Goal: Task Accomplishment & Management: Manage account settings

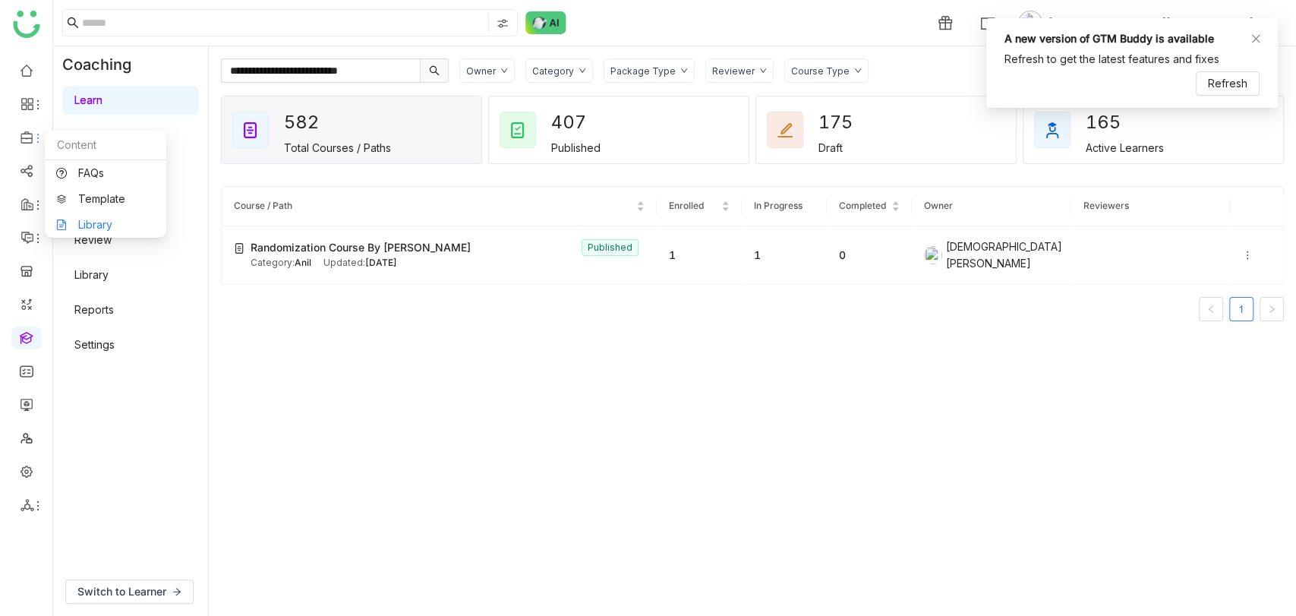
click at [94, 219] on link "Library" at bounding box center [105, 224] width 99 height 11
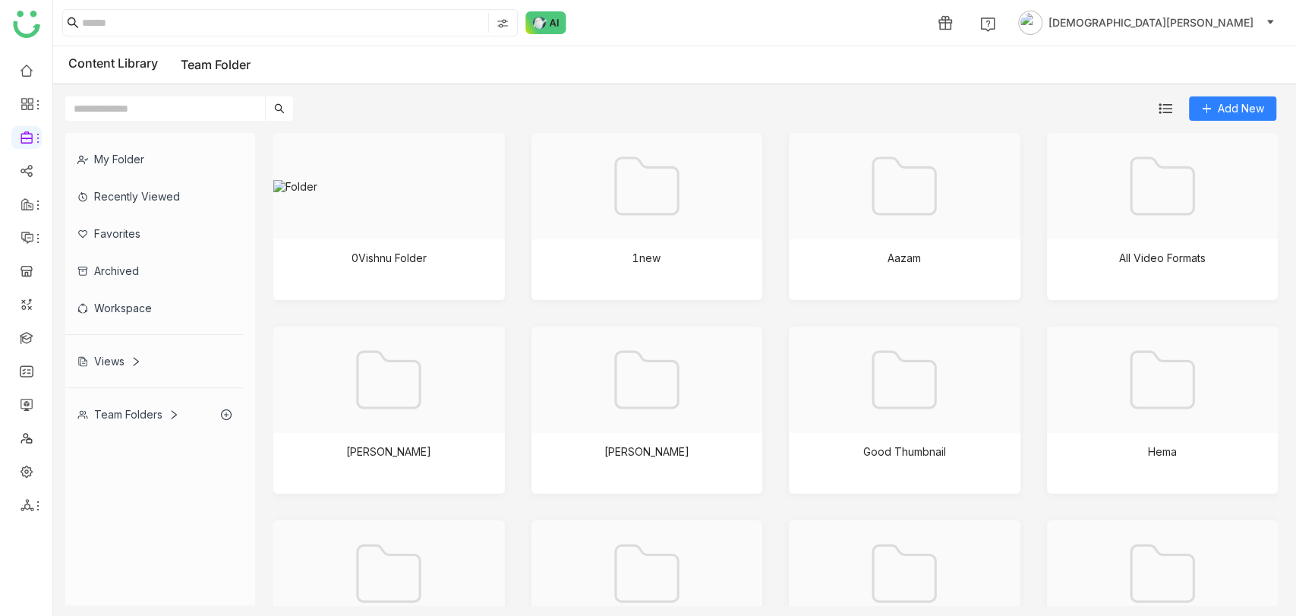
click at [97, 414] on div "Team Folders" at bounding box center [128, 414] width 102 height 13
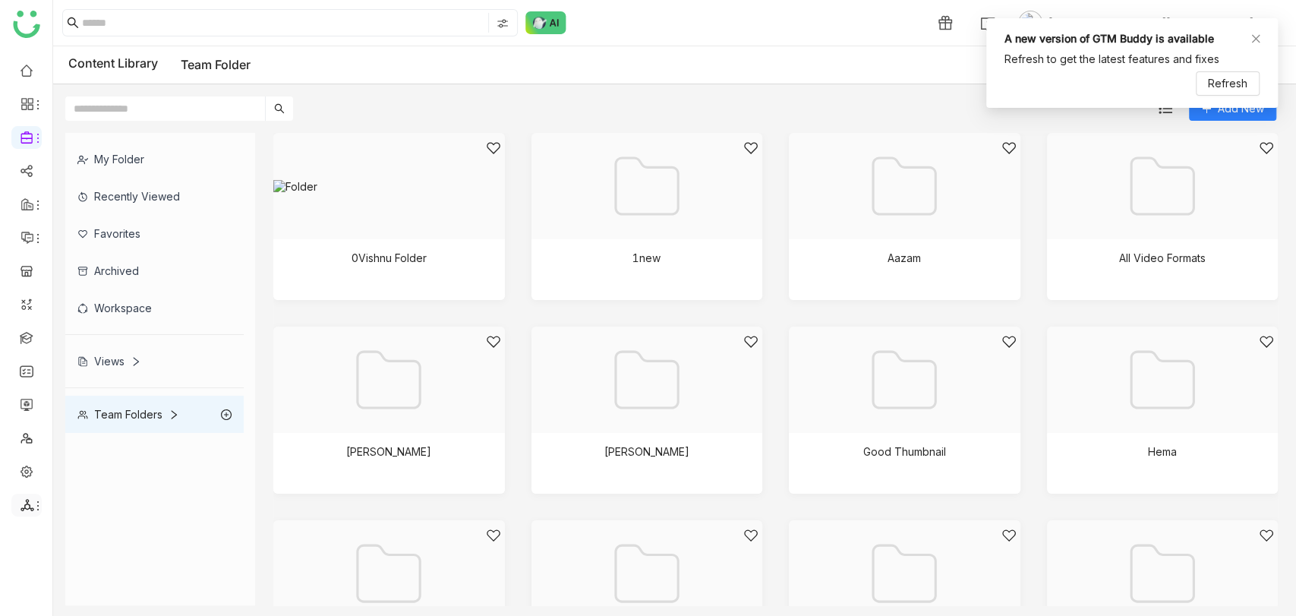
click at [21, 509] on icon at bounding box center [27, 505] width 13 height 12
click at [108, 476] on link "List" at bounding box center [108, 481] width 105 height 11
click at [1258, 33] on icon at bounding box center [1256, 38] width 11 height 11
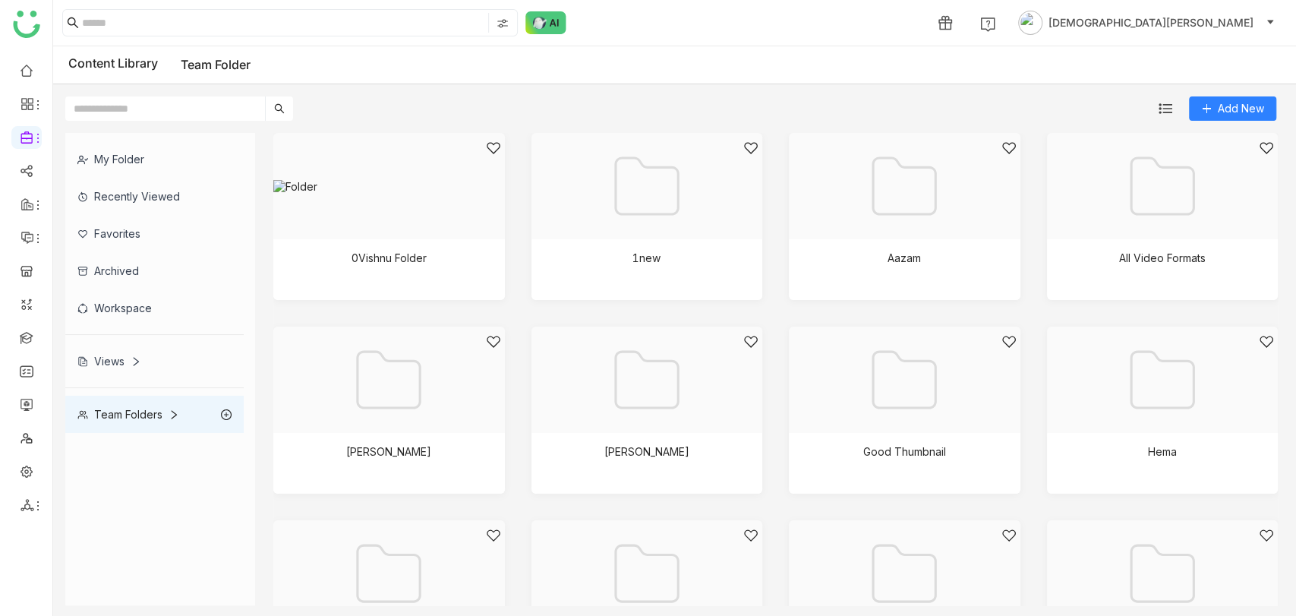
click at [1258, 32] on icon at bounding box center [1256, 34] width 11 height 8
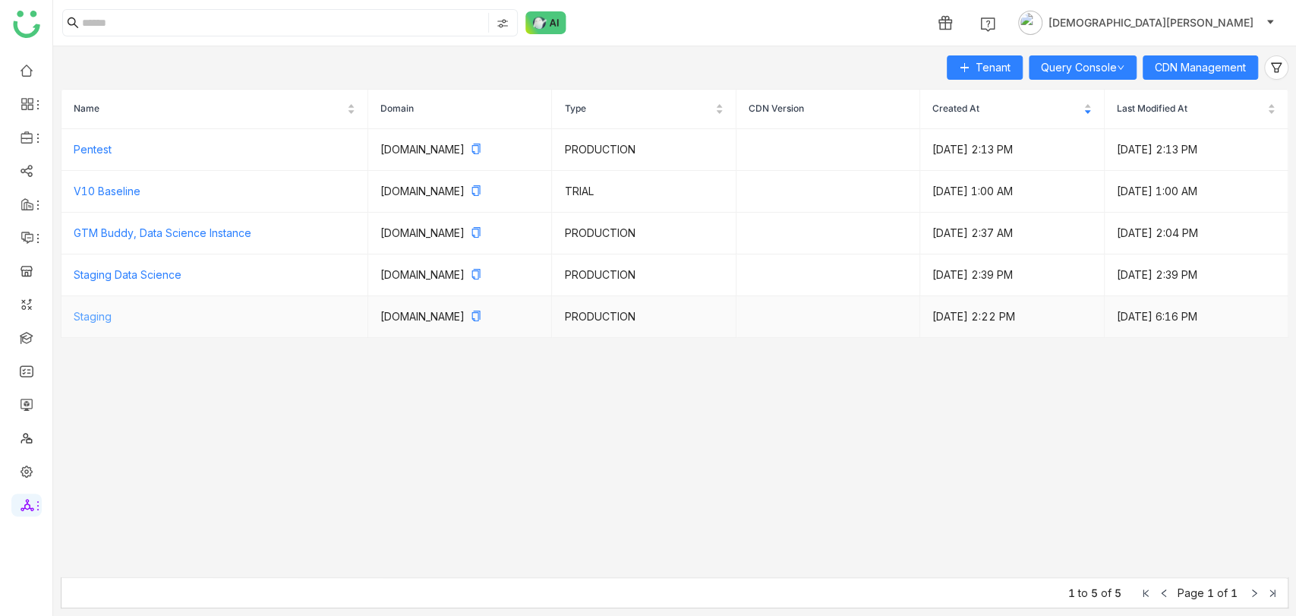
click at [85, 317] on link "Staging" at bounding box center [93, 316] width 38 height 13
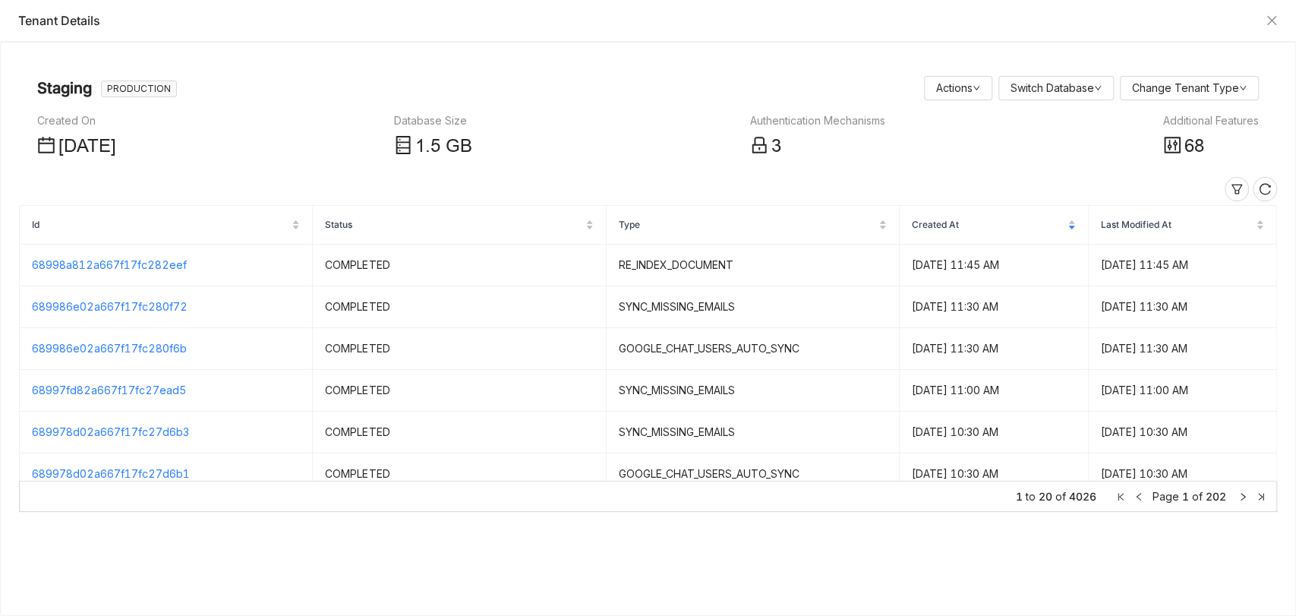
drag, startPoint x: 1215, startPoint y: 111, endPoint x: 1217, endPoint y: 120, distance: 9.2
click at [1217, 120] on nz-page-header-content "Created On [DATE] Database Size 1 .5 GB Authentication Mechanisms 3 Additional …" at bounding box center [648, 132] width 1222 height 58
click at [1217, 120] on div "Additional Features" at bounding box center [1212, 120] width 96 height 17
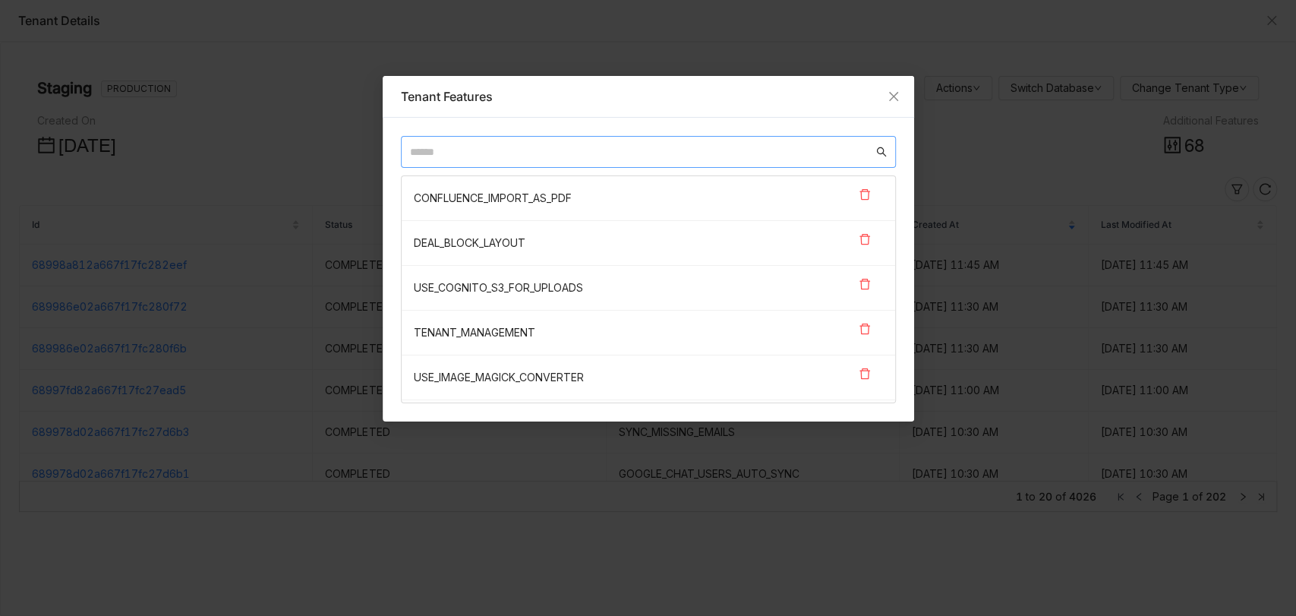
click at [580, 150] on input "text" at bounding box center [641, 152] width 463 height 17
paste input "**********"
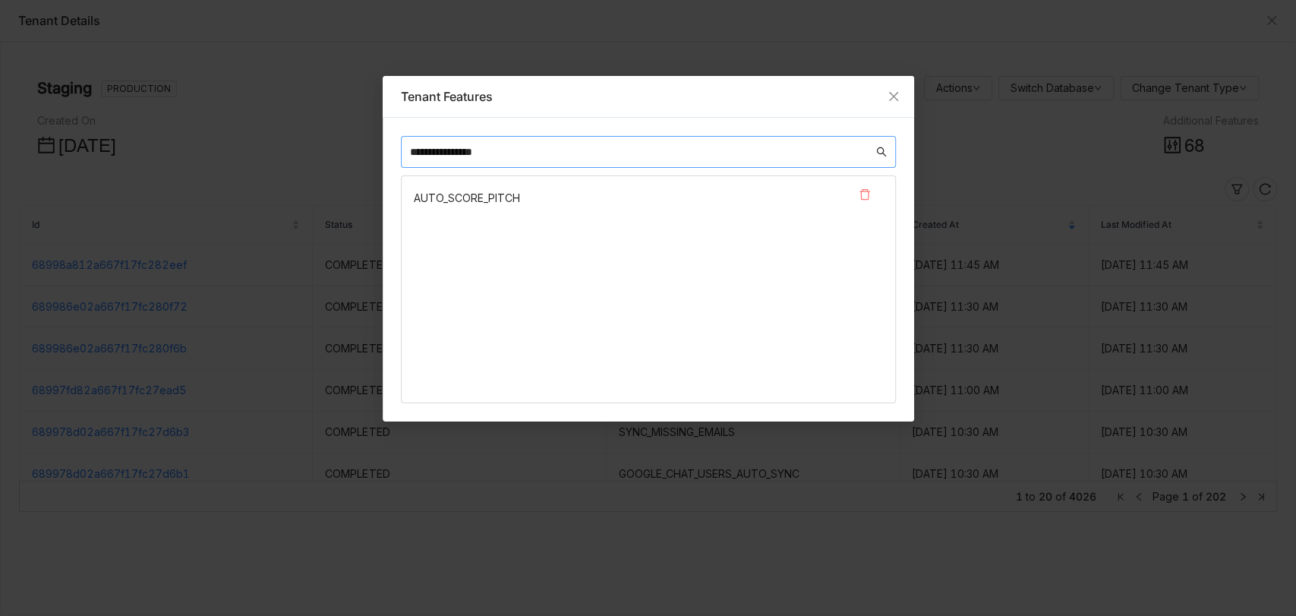
type input "**********"
click at [868, 192] on icon at bounding box center [865, 194] width 11 height 11
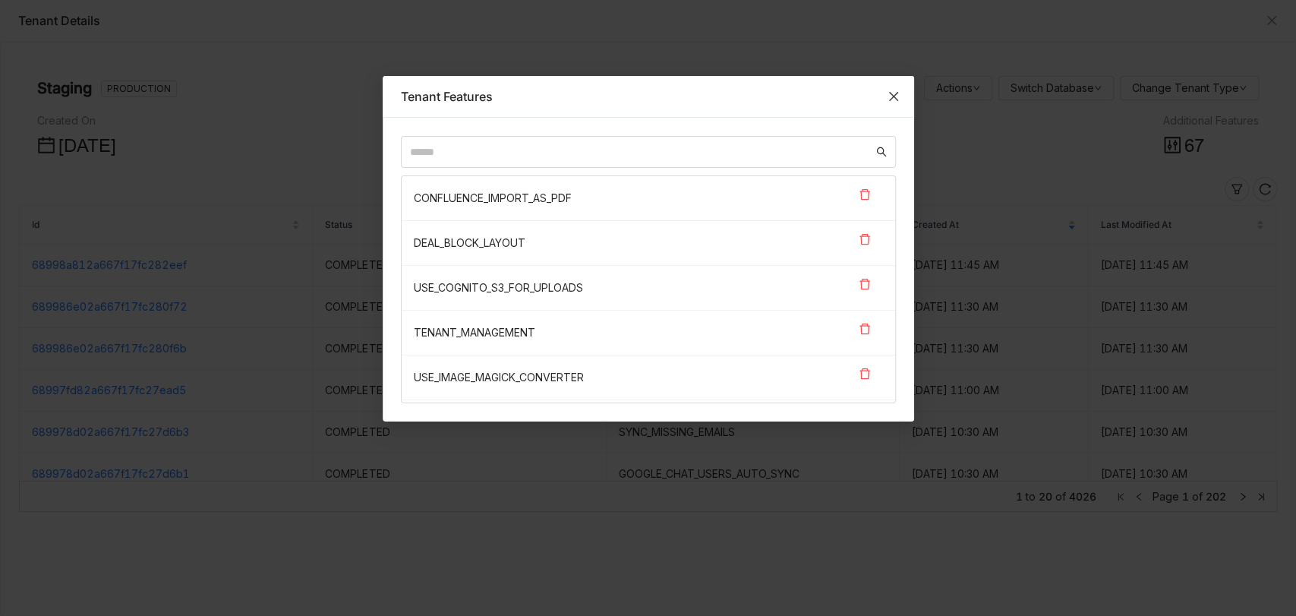
click at [890, 81] on span "Close" at bounding box center [893, 96] width 41 height 41
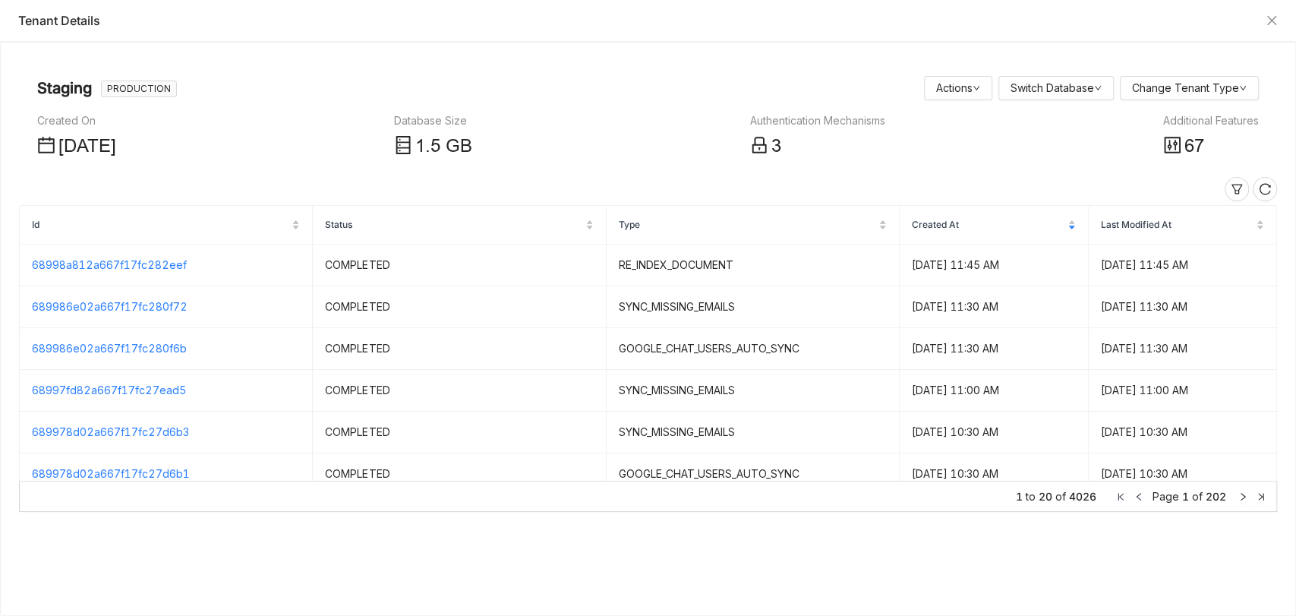
click at [494, 81] on div "Staging PRODUCTION Actions Switch Database Change Tenant Type" at bounding box center [648, 88] width 1222 height 30
click at [1270, 20] on icon "Close" at bounding box center [1272, 20] width 12 height 12
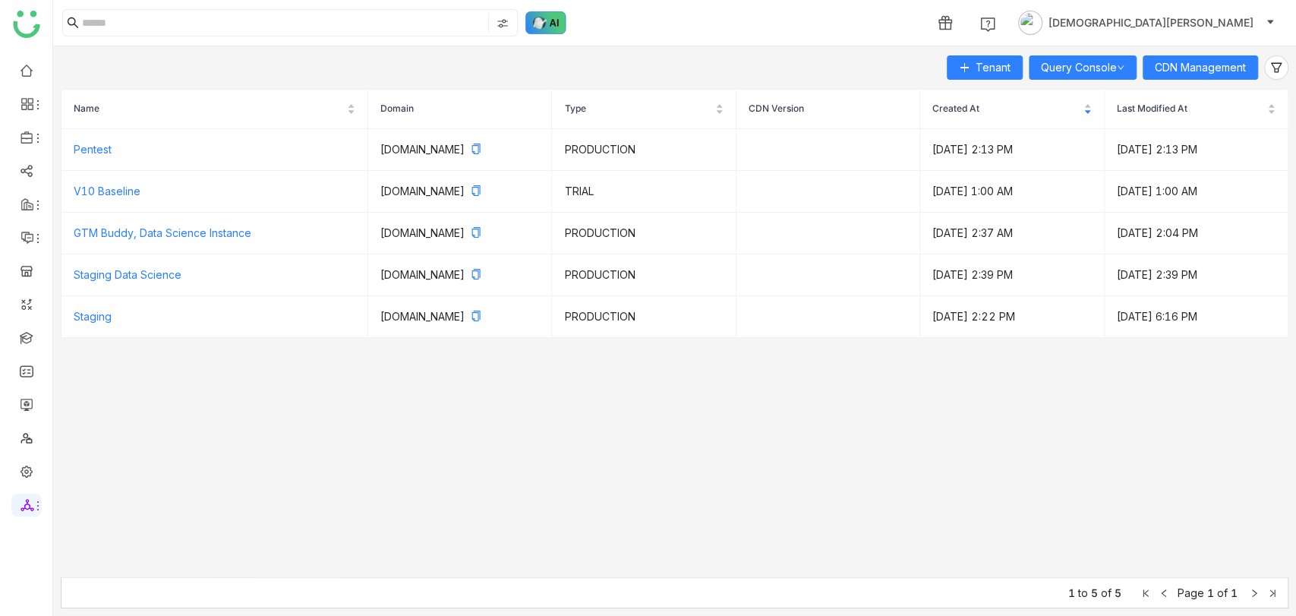
click at [537, 32] on img at bounding box center [546, 22] width 41 height 23
click at [553, 19] on img at bounding box center [546, 22] width 41 height 23
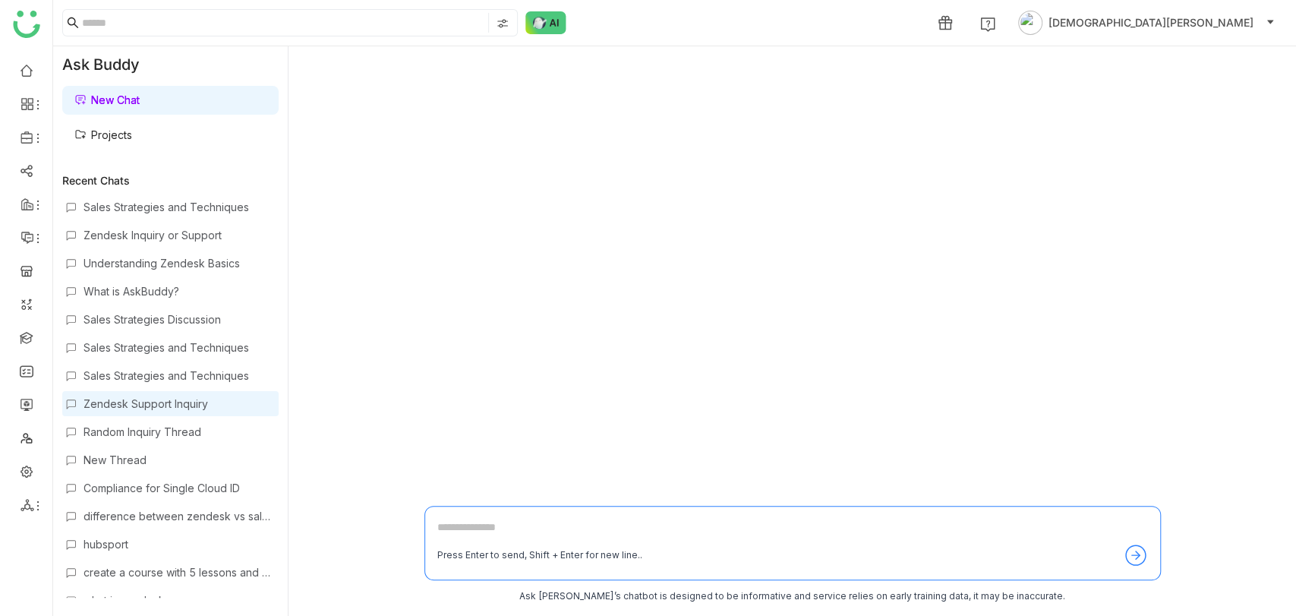
scroll to position [1192, 0]
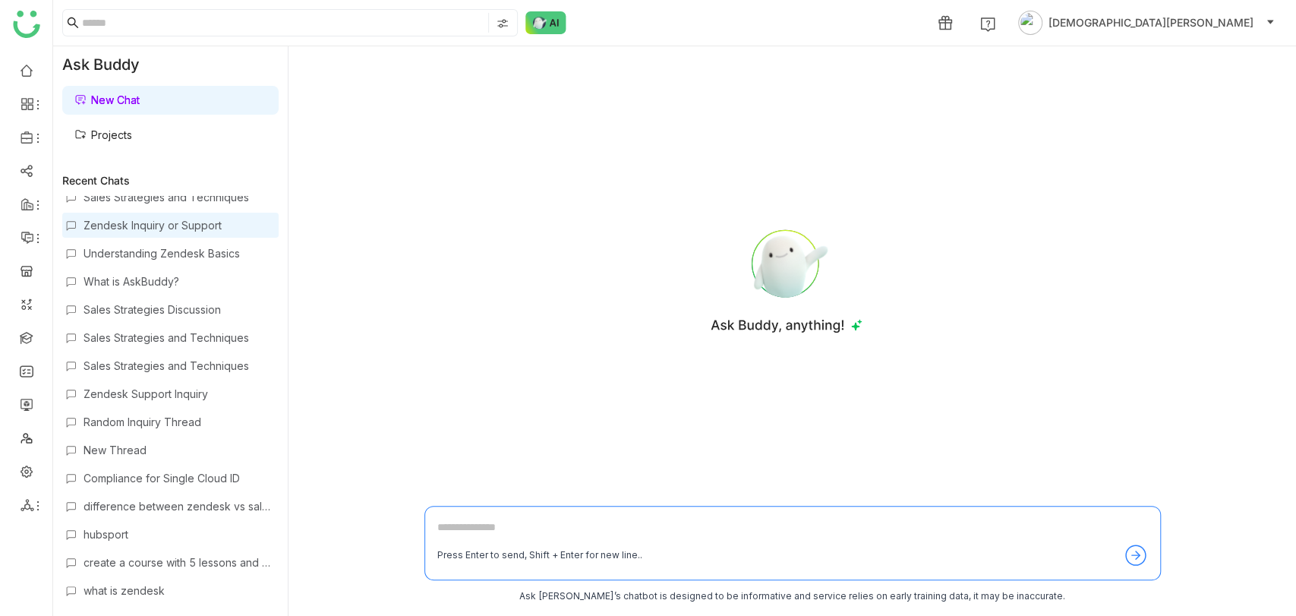
click at [150, 229] on div "Zendesk Inquiry or Support" at bounding box center [170, 225] width 216 height 25
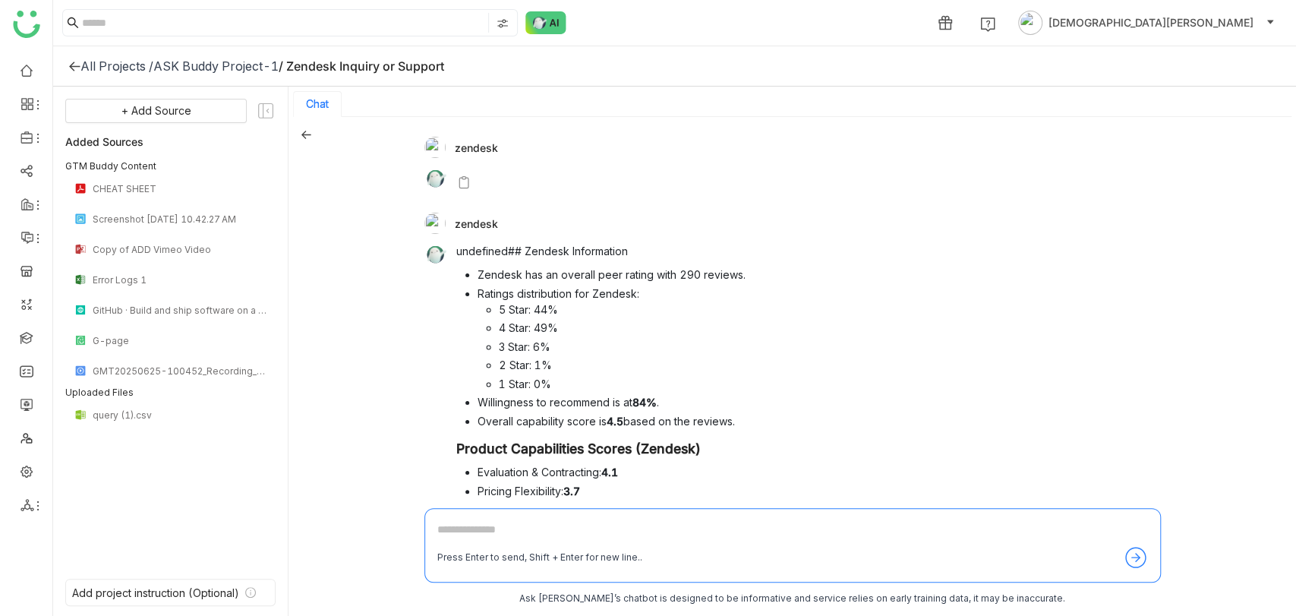
click at [61, 60] on div "All Projects / ASK Buddy Project-1 / Zendesk Inquiry or Support" at bounding box center [674, 66] width 1243 height 40
click at [82, 68] on div "All Projects /" at bounding box center [117, 65] width 73 height 15
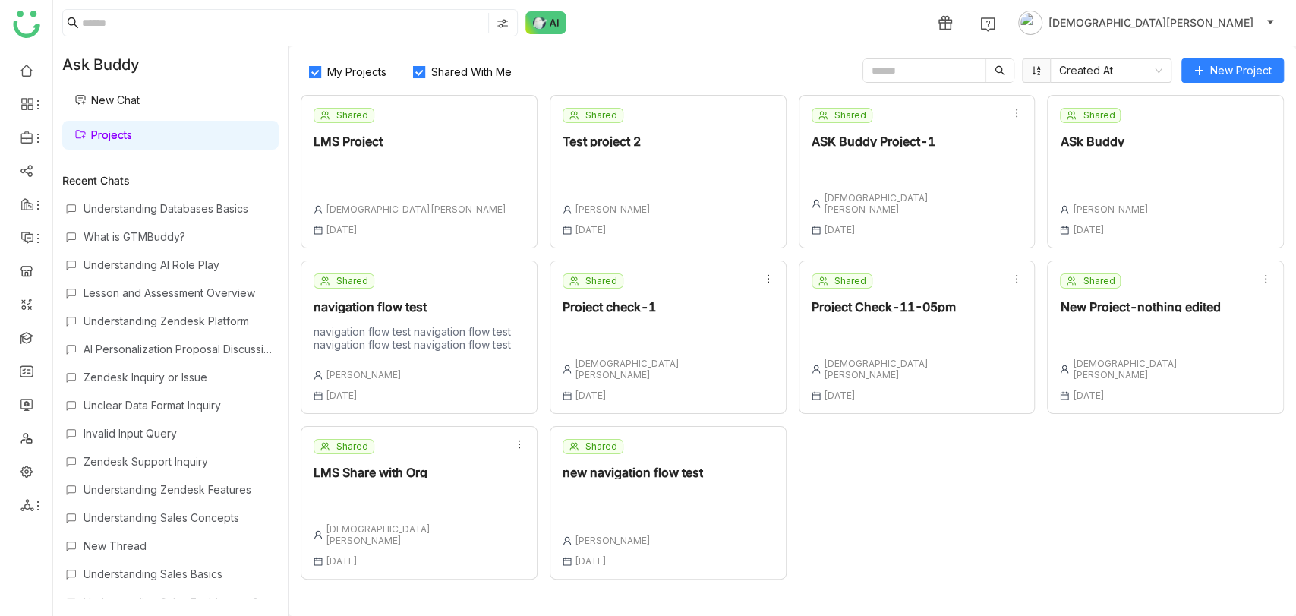
click at [117, 102] on link "New Chat" at bounding box center [106, 99] width 65 height 13
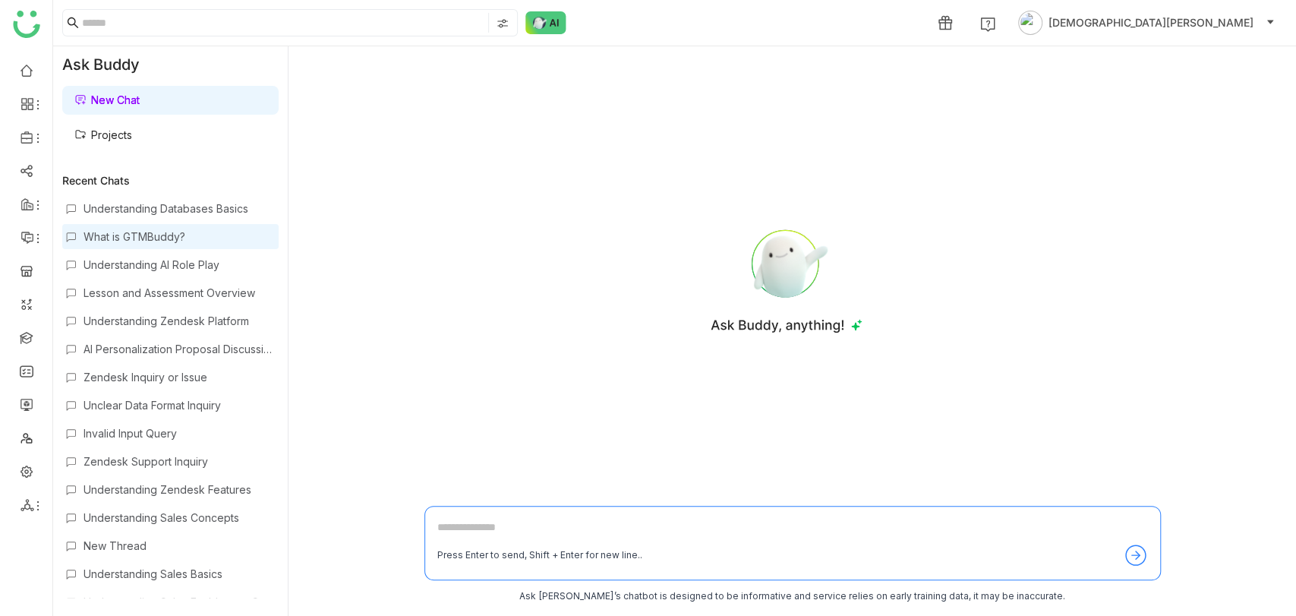
click at [147, 236] on div "What is GTMBuddy?" at bounding box center [180, 236] width 192 height 13
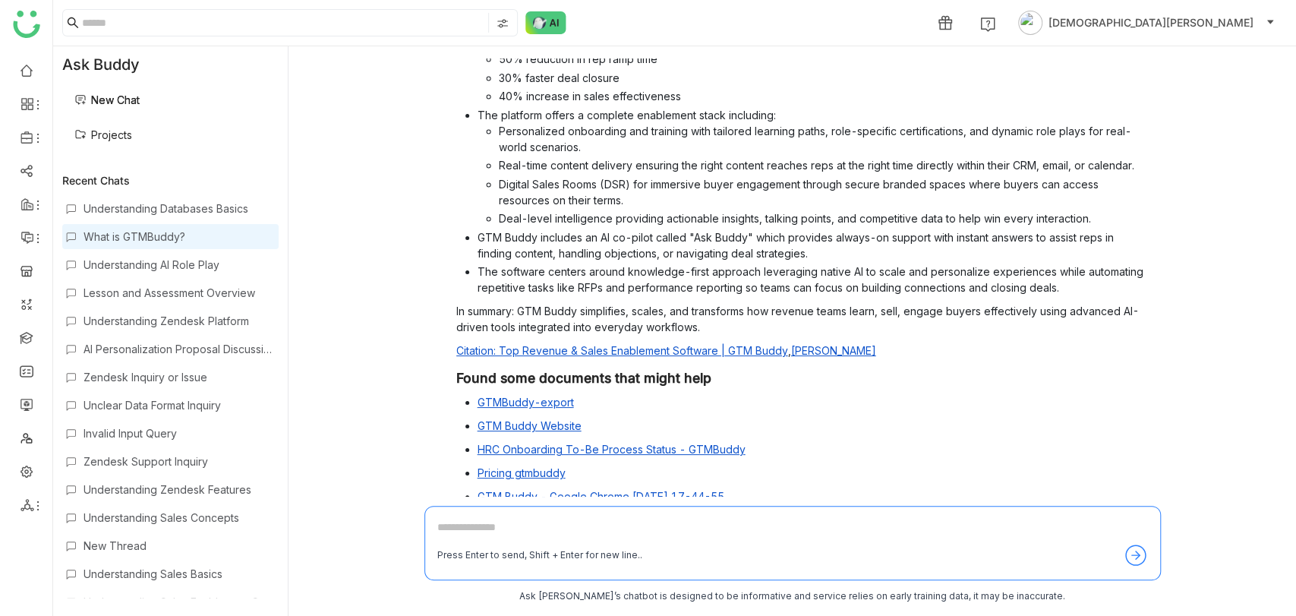
scroll to position [197, 0]
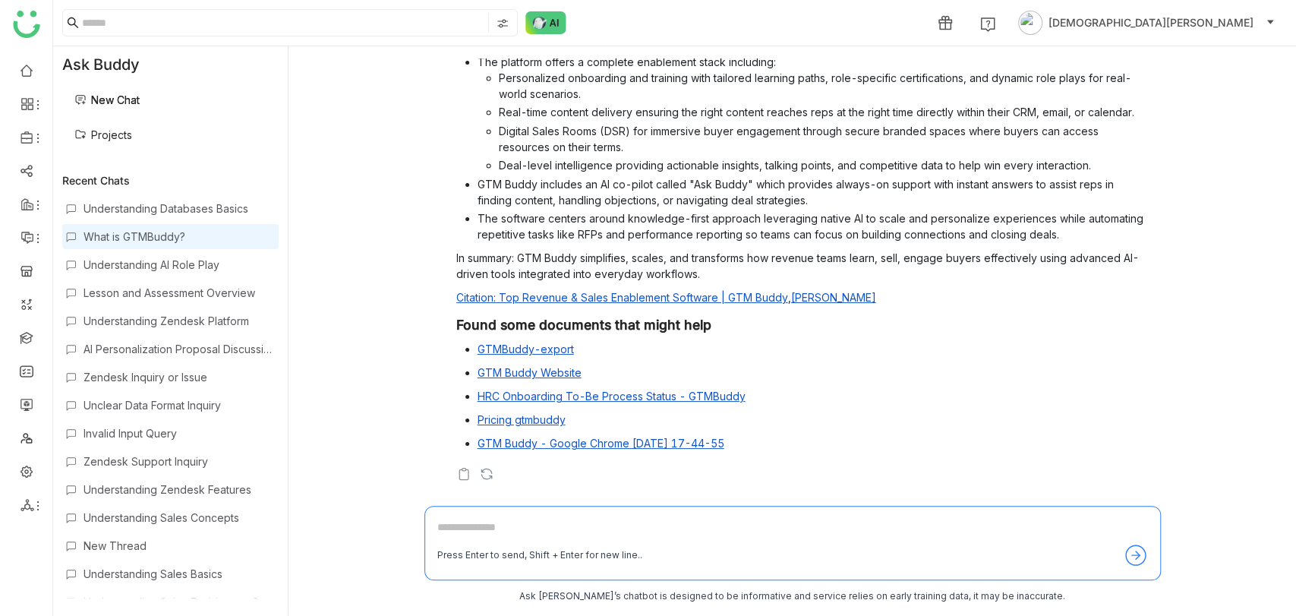
click at [537, 537] on textarea at bounding box center [792, 531] width 711 height 24
type textarea "*"
type textarea "**********"
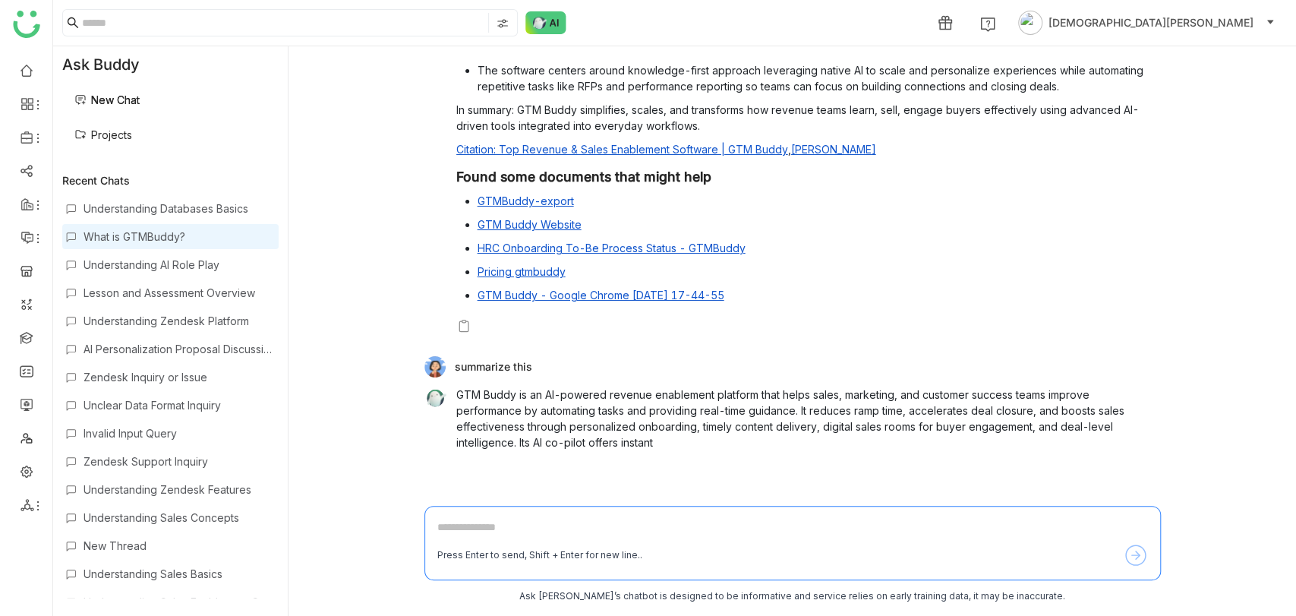
scroll to position [346, 0]
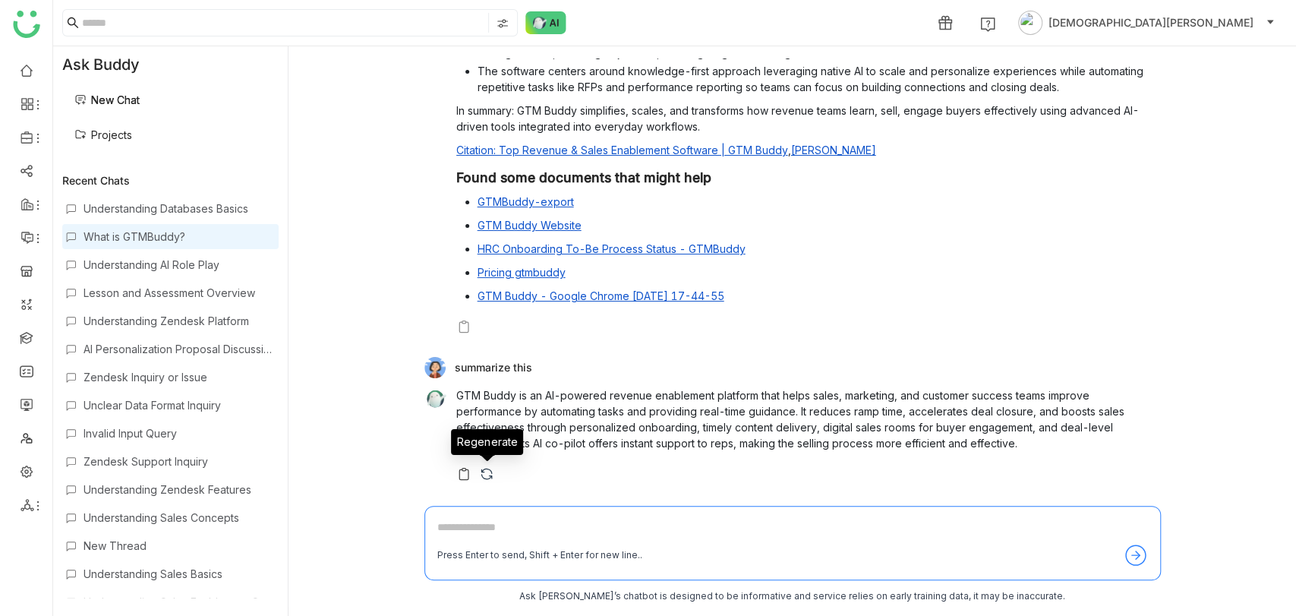
click at [486, 476] on img at bounding box center [486, 473] width 15 height 15
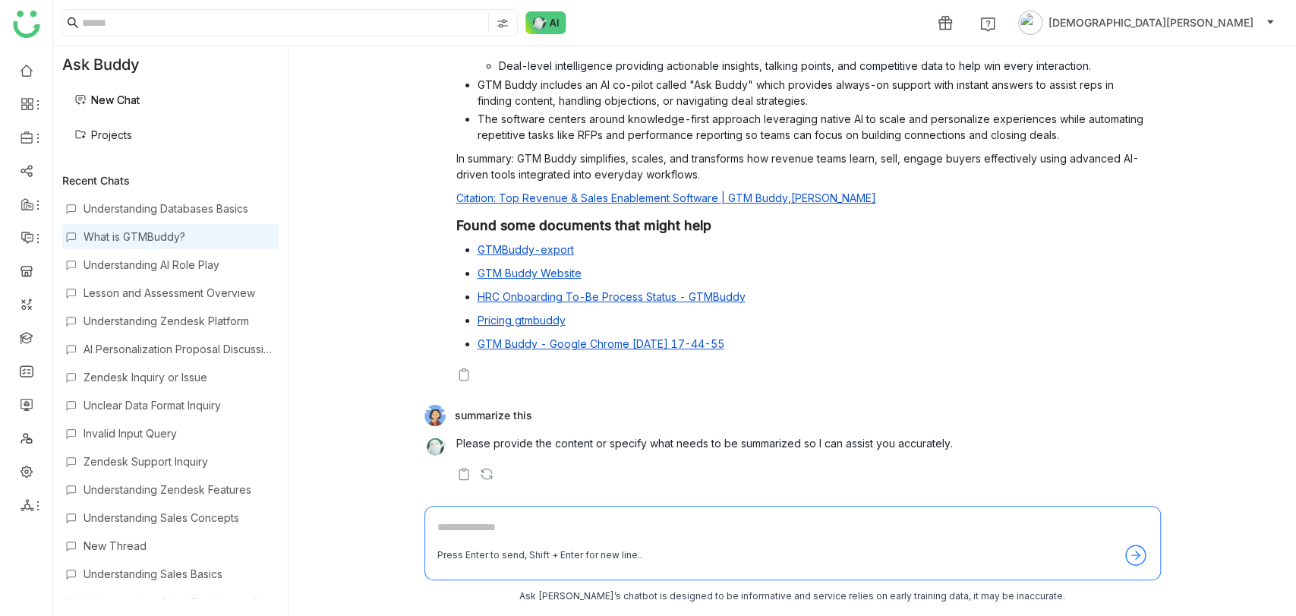
scroll to position [298, 0]
click at [475, 540] on textarea at bounding box center [792, 531] width 711 height 24
type textarea "*"
type textarea "**********"
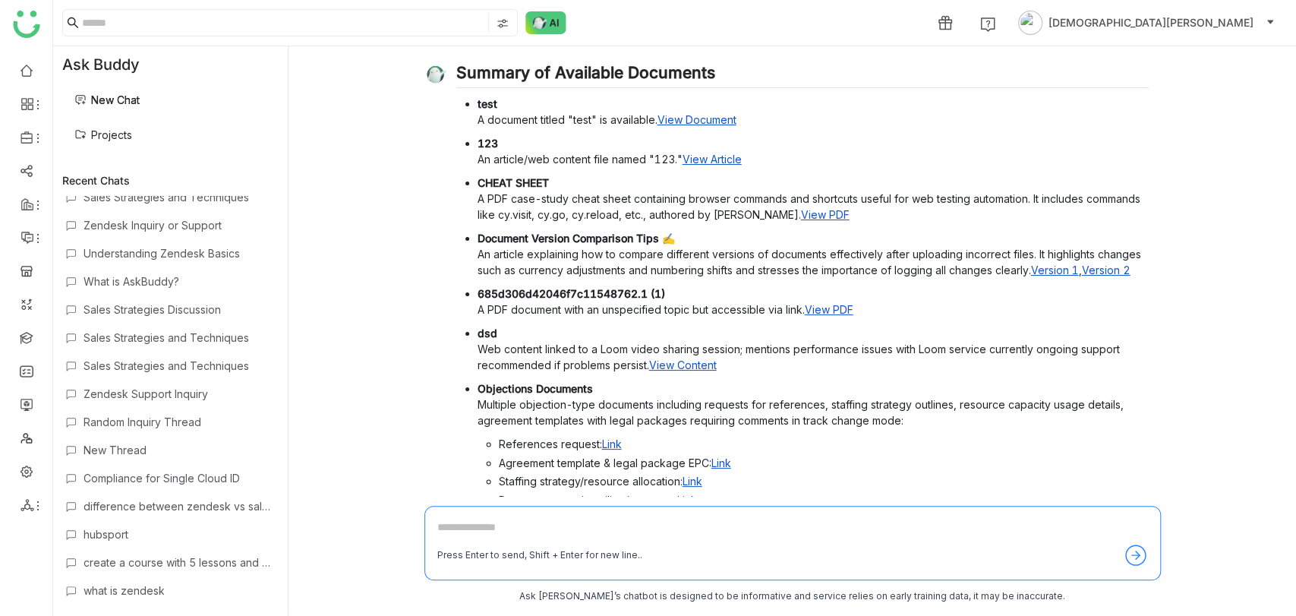
scroll to position [1244, 0]
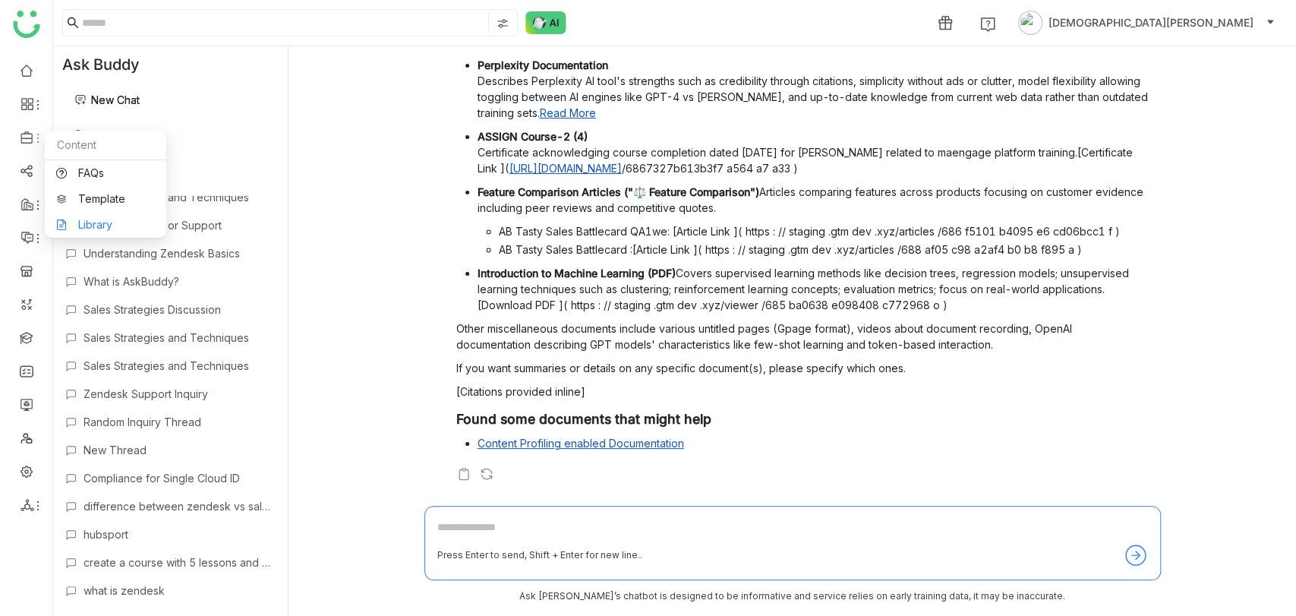
click at [127, 223] on link "Library" at bounding box center [105, 224] width 99 height 11
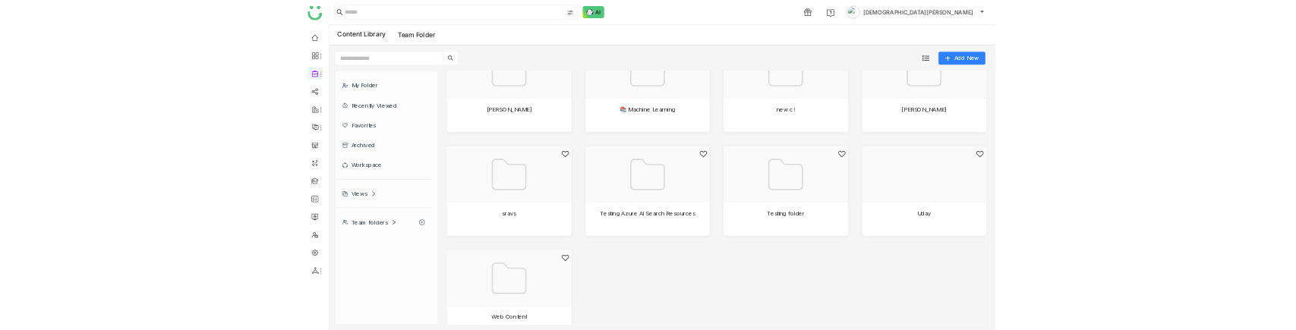
scroll to position [492, 0]
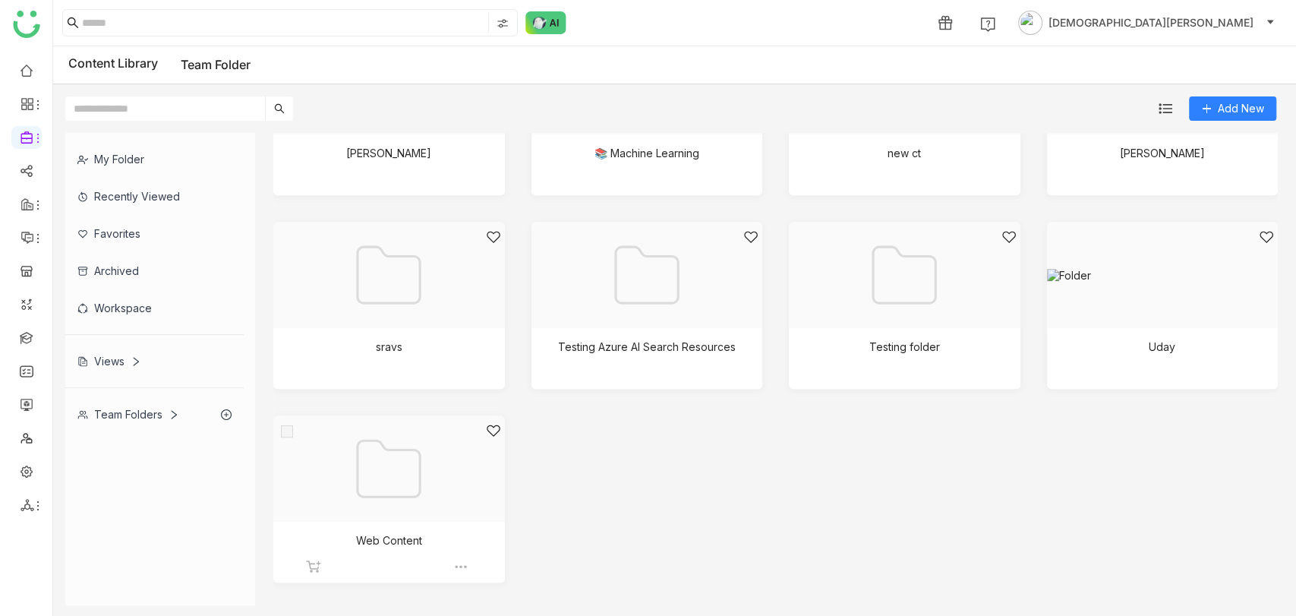
click at [401, 508] on div at bounding box center [384, 487] width 206 height 129
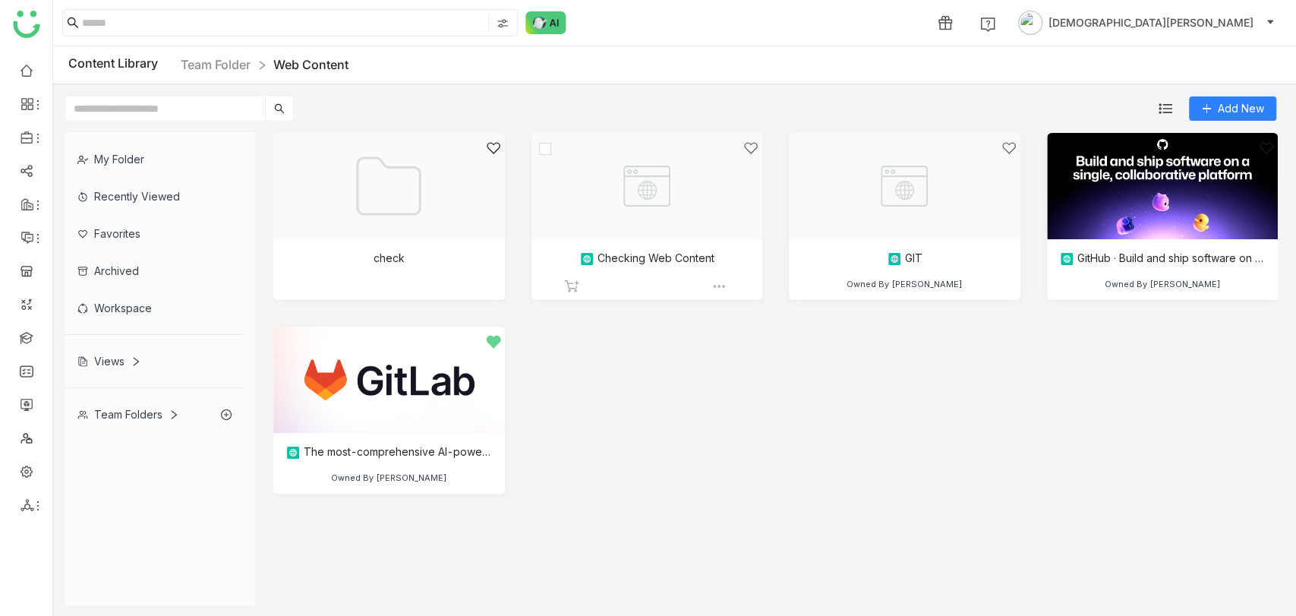
click at [673, 204] on div at bounding box center [642, 205] width 206 height 129
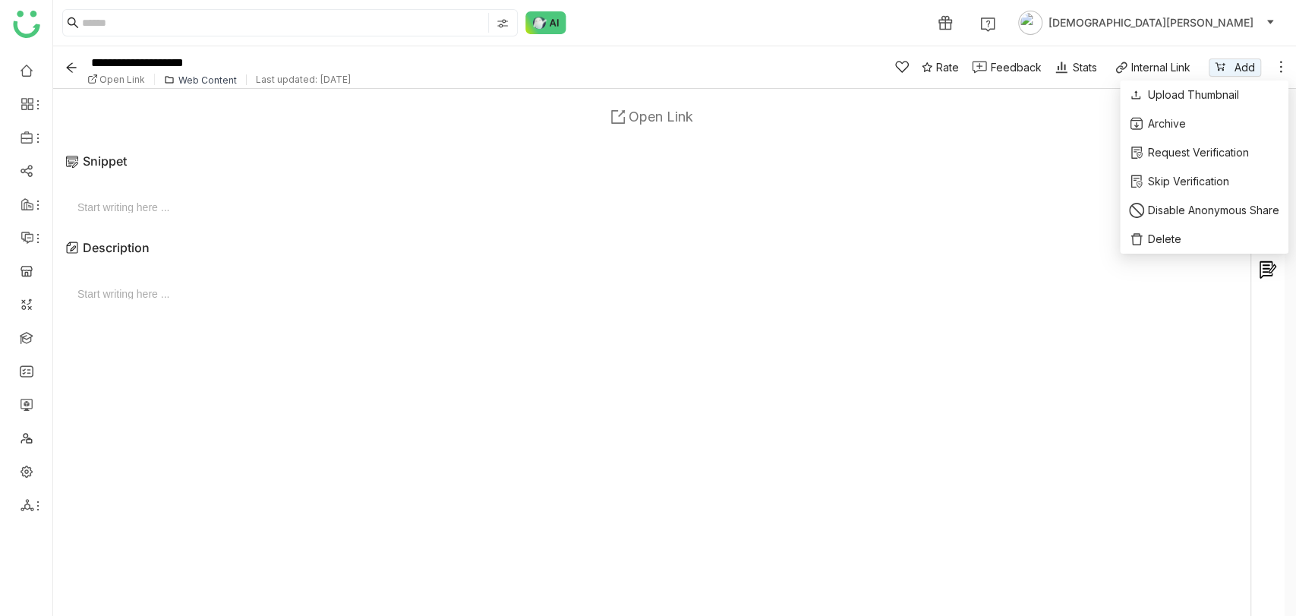
click at [1279, 74] on icon at bounding box center [1281, 66] width 15 height 15
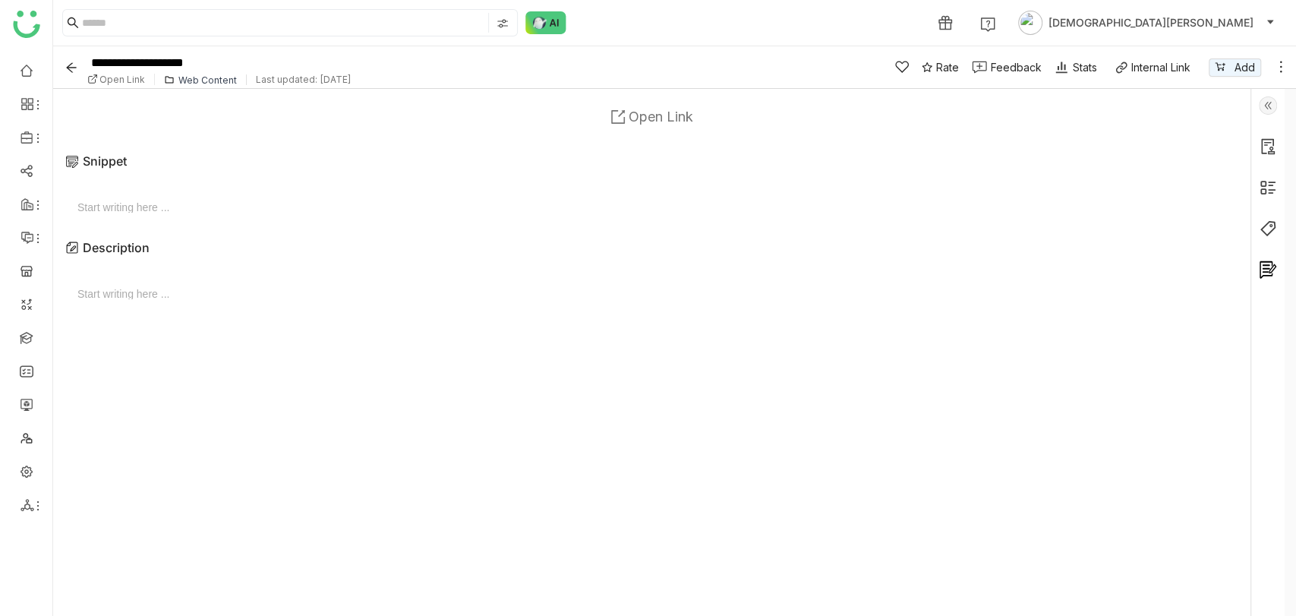
click at [1266, 100] on img at bounding box center [1268, 105] width 18 height 18
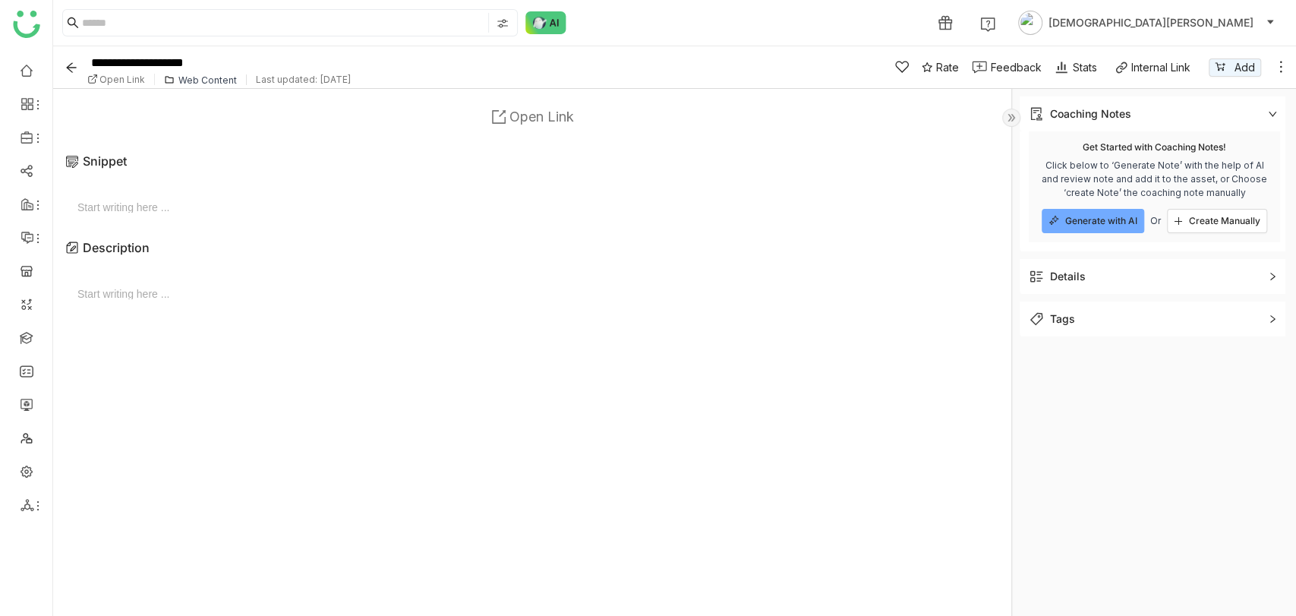
click at [1276, 109] on div "Coaching Notes" at bounding box center [1155, 113] width 270 height 35
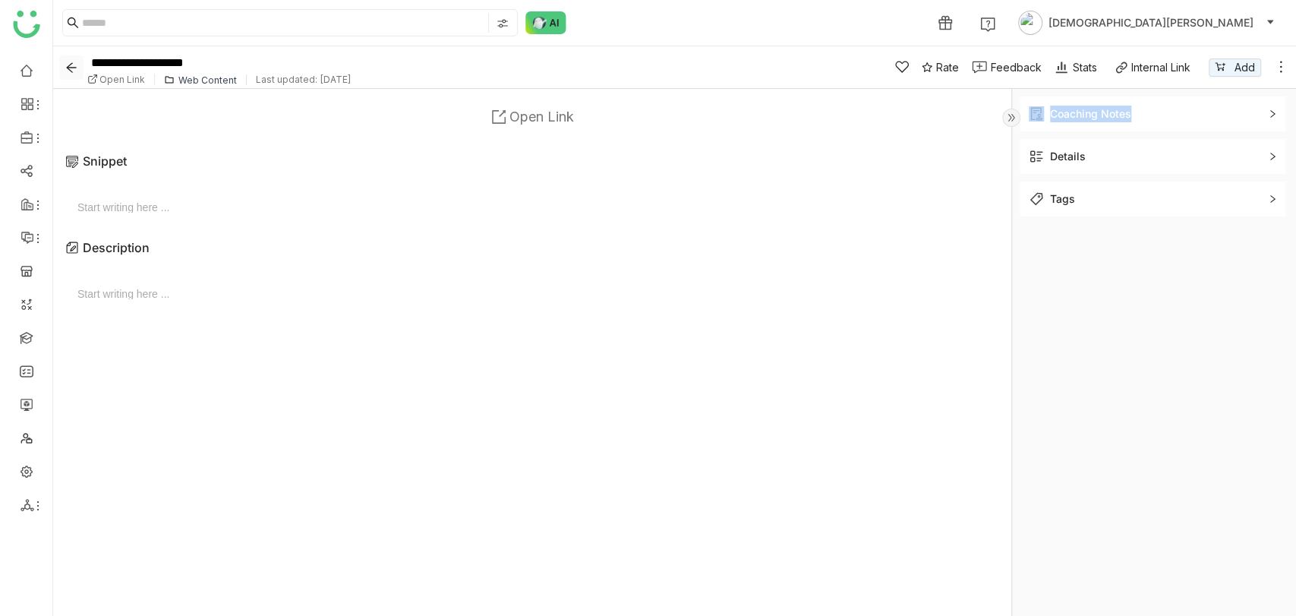
click at [61, 71] on icon "Back" at bounding box center [71, 68] width 23 height 12
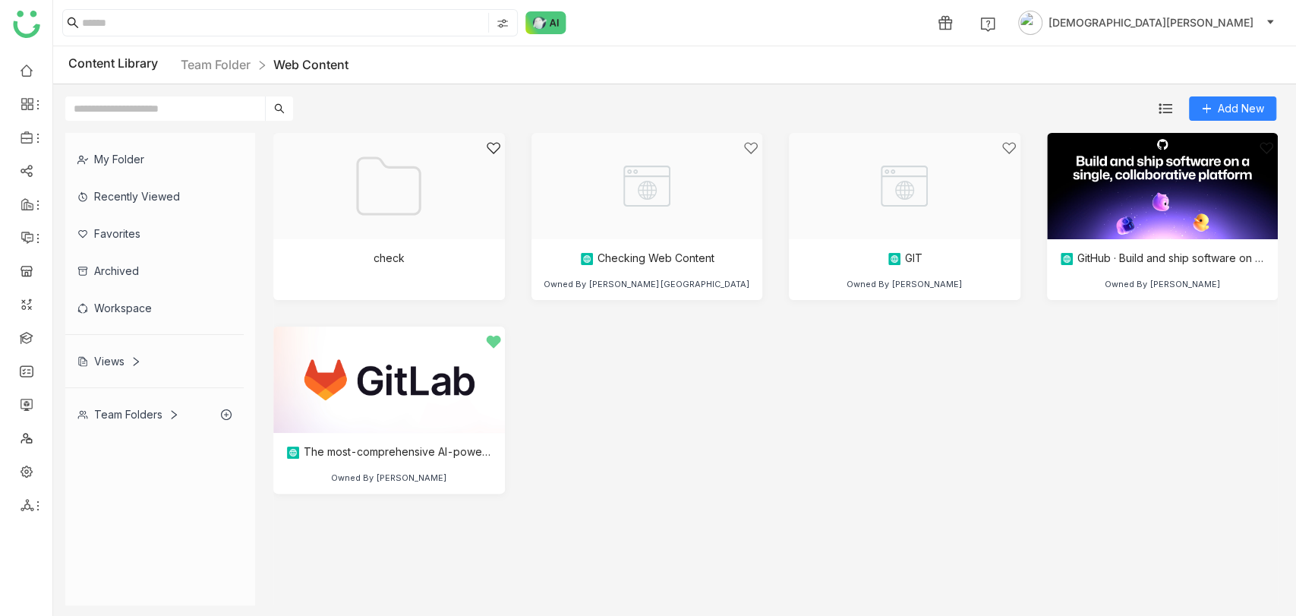
click at [120, 330] on div "Team Folders" at bounding box center [128, 414] width 102 height 13
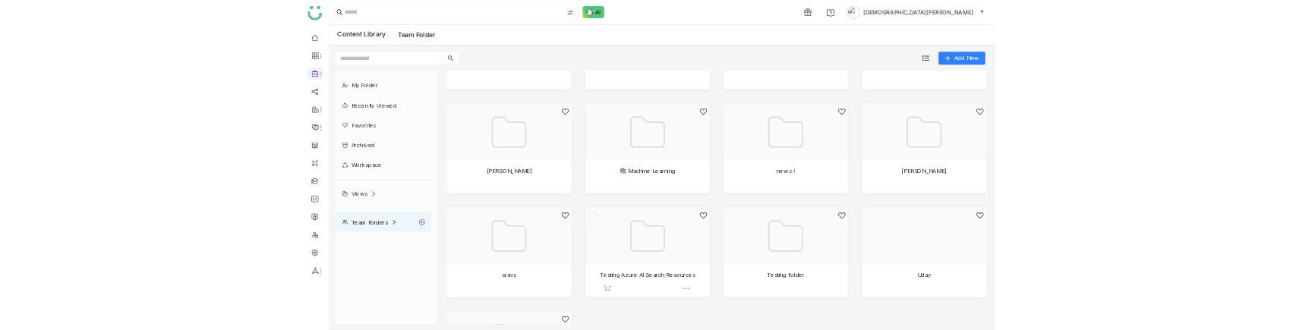
scroll to position [492, 0]
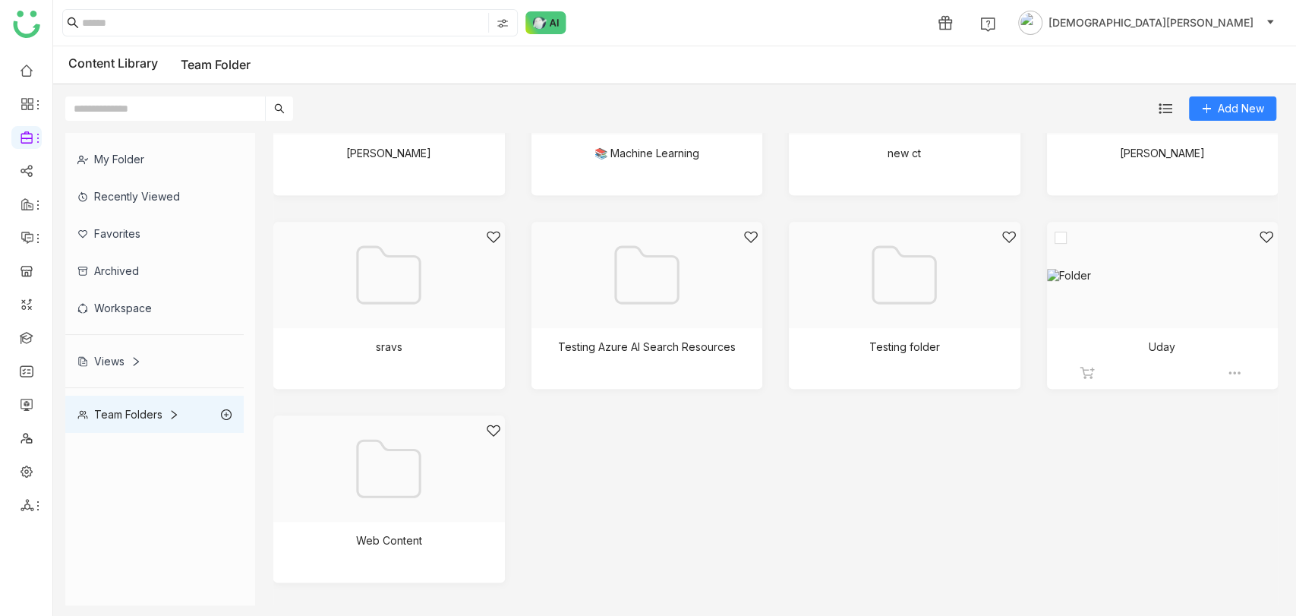
click at [1157, 287] on div at bounding box center [1158, 293] width 206 height 129
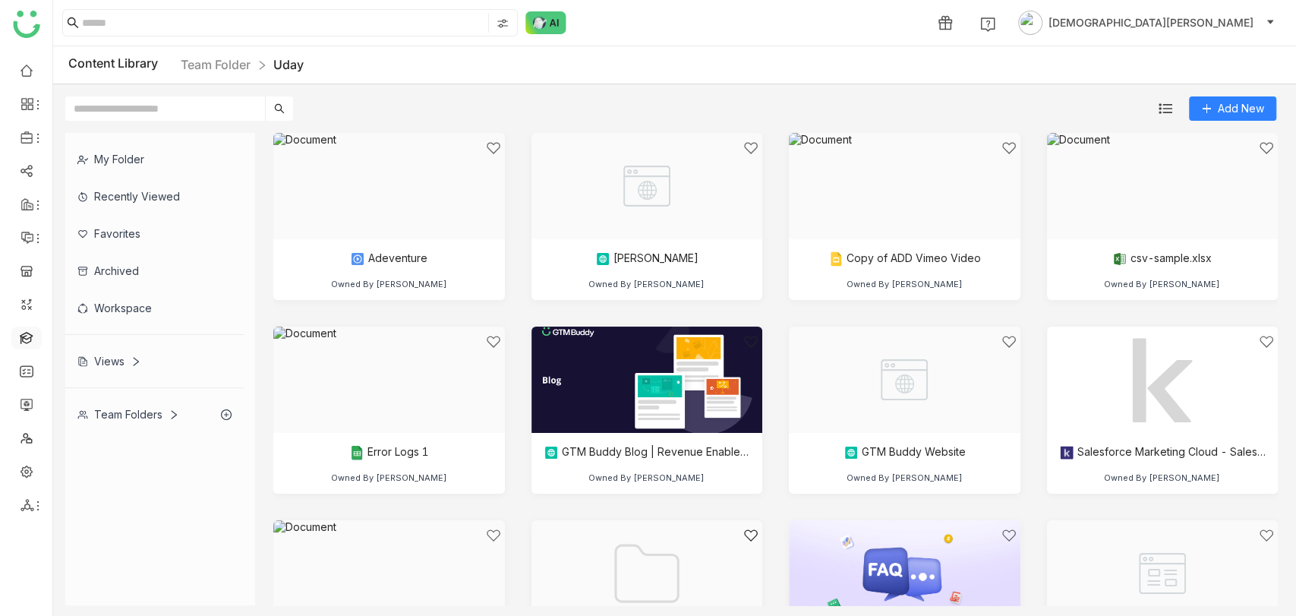
click at [30, 330] on link at bounding box center [27, 336] width 14 height 13
click at [26, 330] on link at bounding box center [27, 336] width 14 height 13
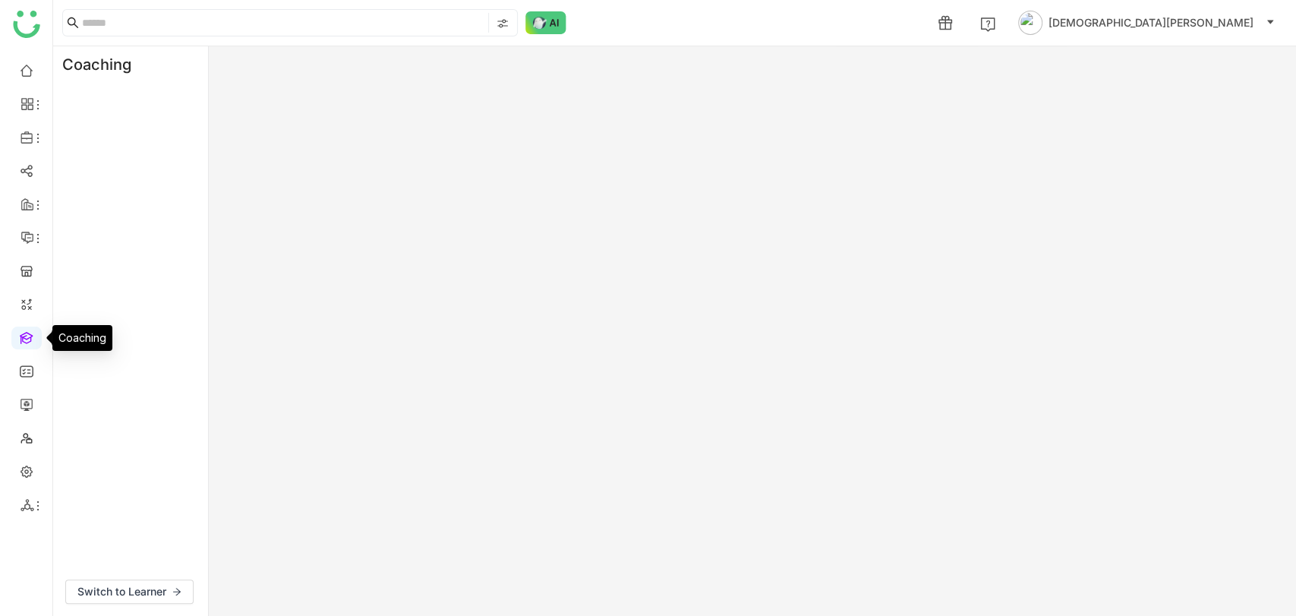
click at [26, 330] on link at bounding box center [27, 336] width 14 height 13
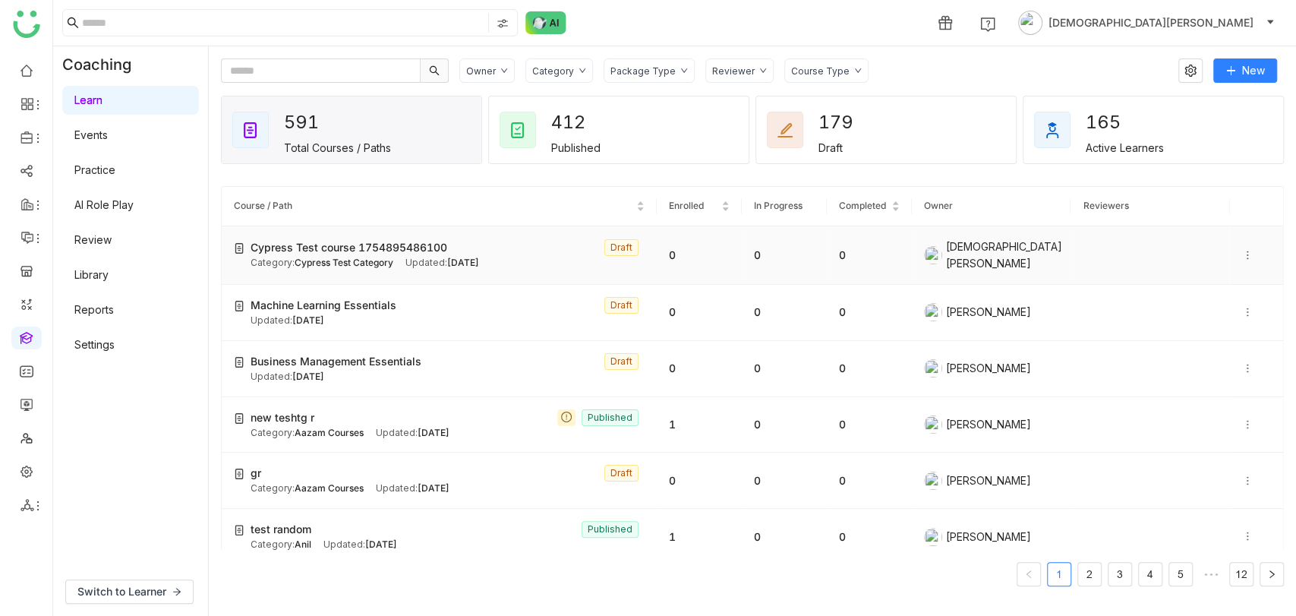
click at [390, 267] on div "Category: Cypress Test Category" at bounding box center [322, 263] width 143 height 14
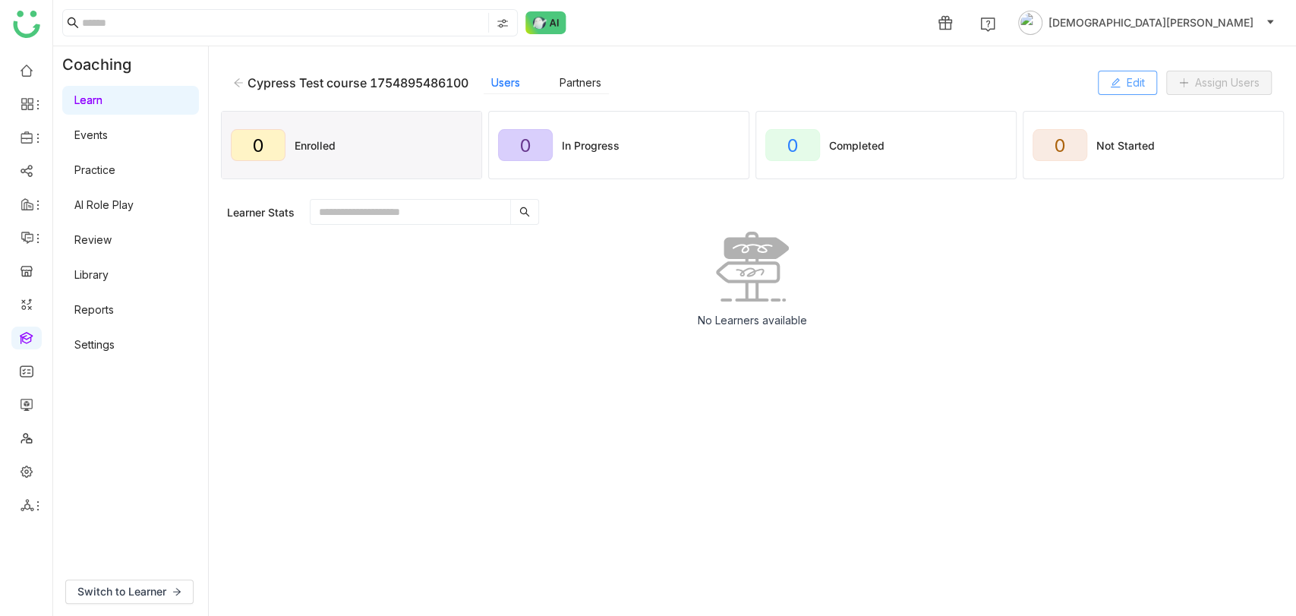
click at [1127, 87] on span "Edit" at bounding box center [1136, 82] width 18 height 17
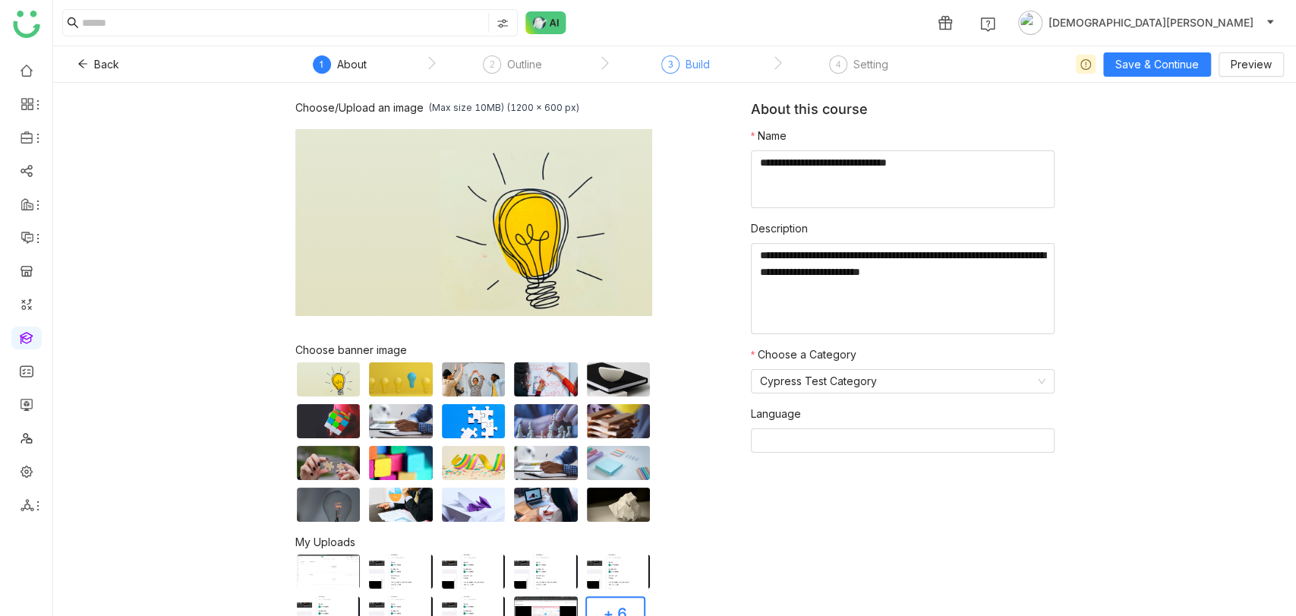
click at [673, 58] on span "3" at bounding box center [670, 63] width 5 height 11
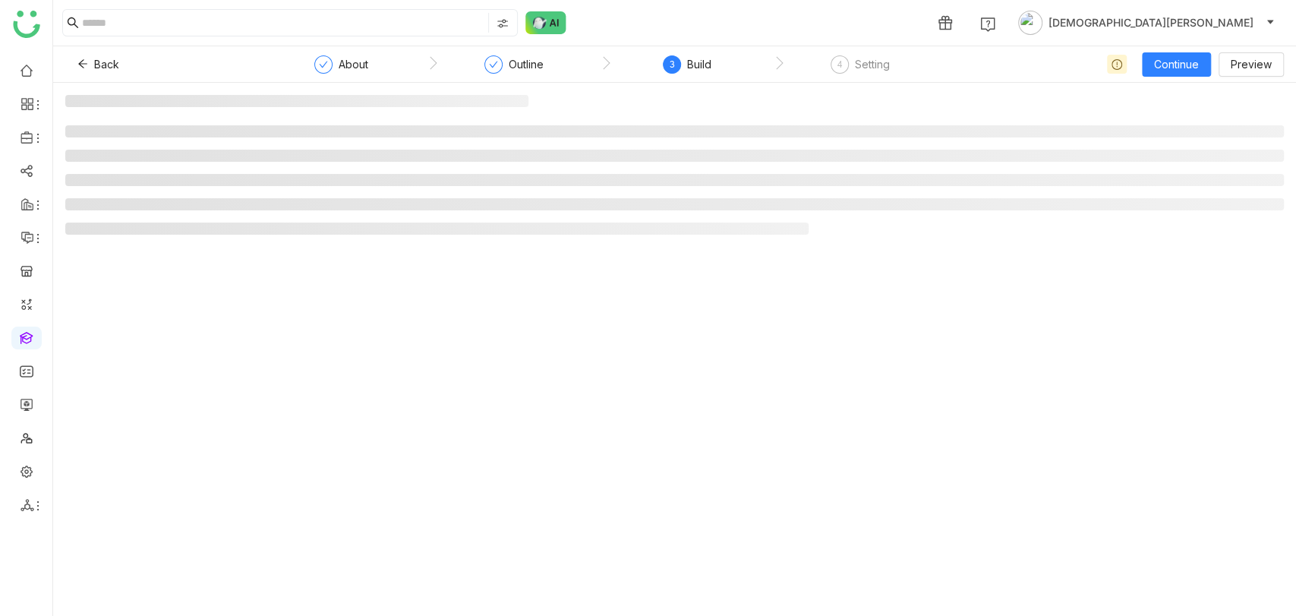
click at [701, 75] on div "3 Build" at bounding box center [687, 68] width 49 height 27
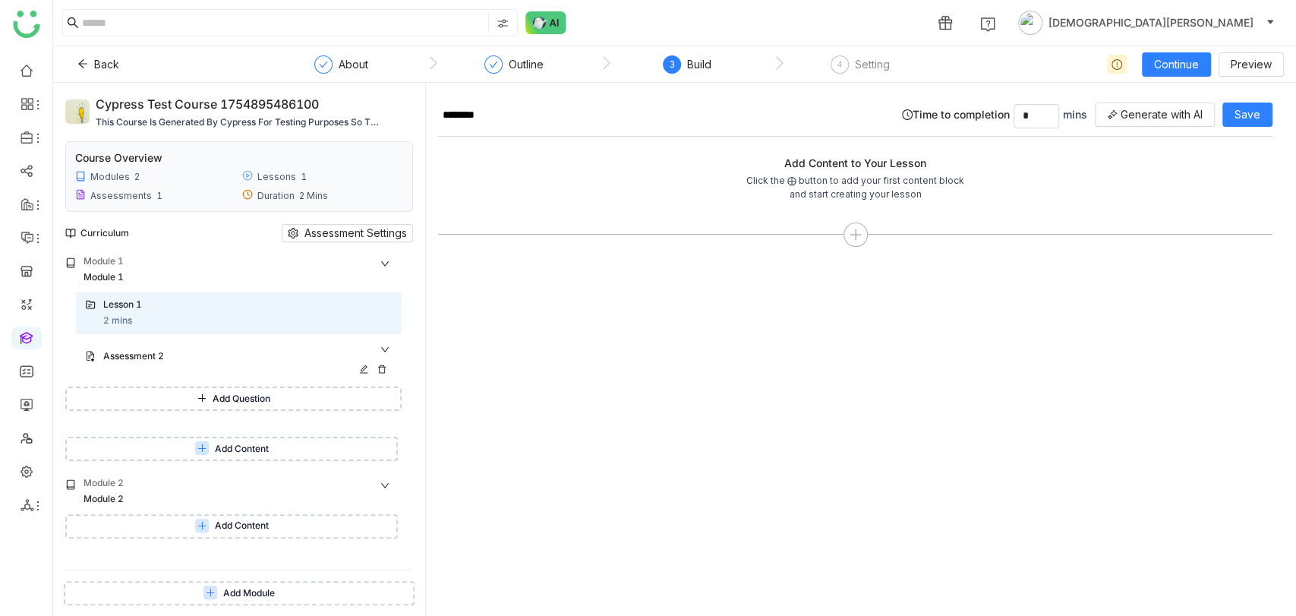
click at [210, 330] on div "Assessment 2" at bounding box center [239, 357] width 326 height 34
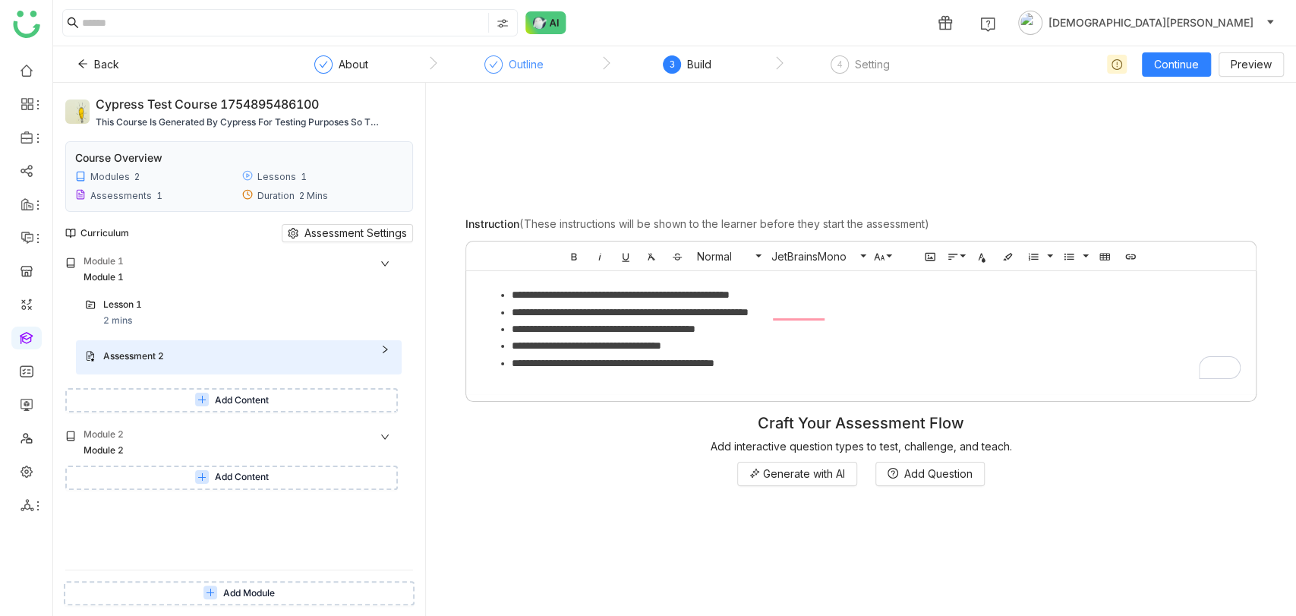
click at [535, 68] on div "Outline" at bounding box center [526, 64] width 35 height 18
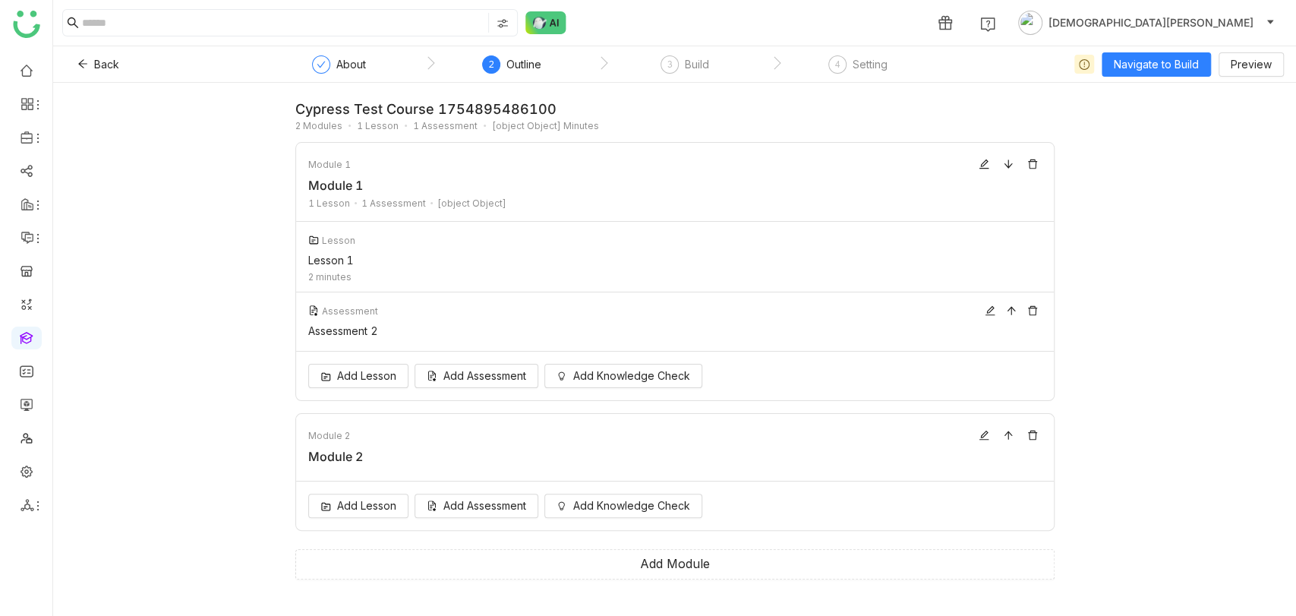
click at [377, 321] on div "Assessment Assessment 2" at bounding box center [675, 321] width 758 height 59
click at [671, 70] on div "3" at bounding box center [670, 64] width 18 height 18
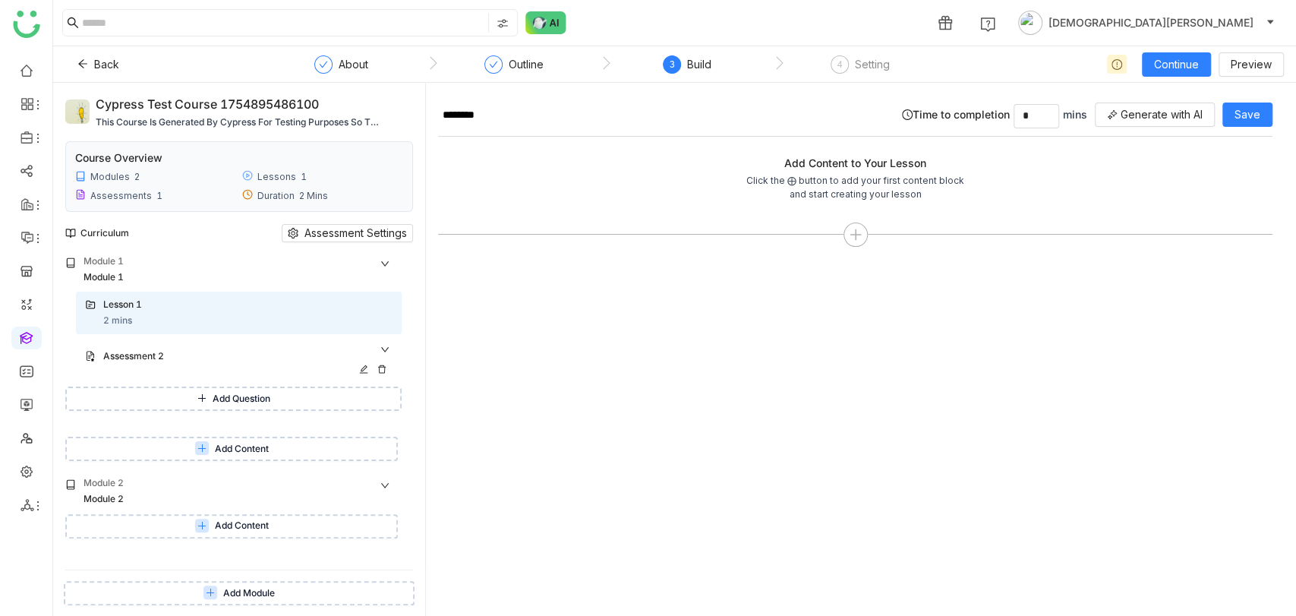
click at [130, 330] on div "Assessment 2" at bounding box center [230, 356] width 254 height 14
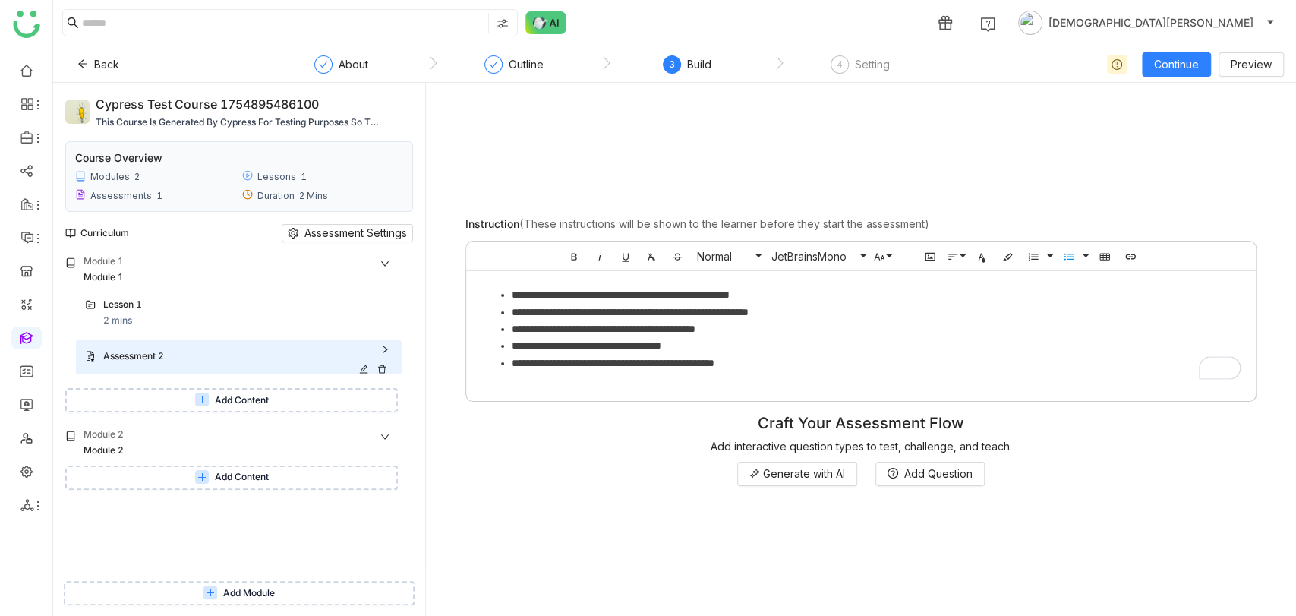
click at [174, 330] on div "Assessment 2" at bounding box center [239, 357] width 326 height 34
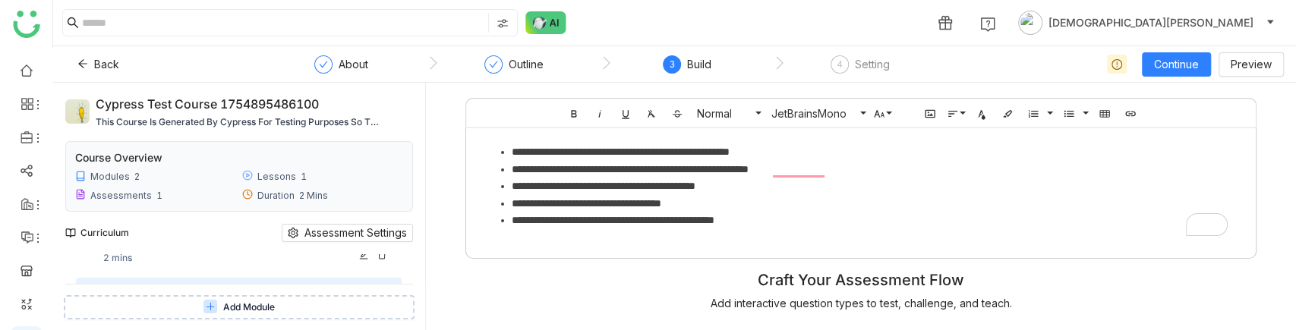
scroll to position [128, 0]
